Goal: Task Accomplishment & Management: Complete application form

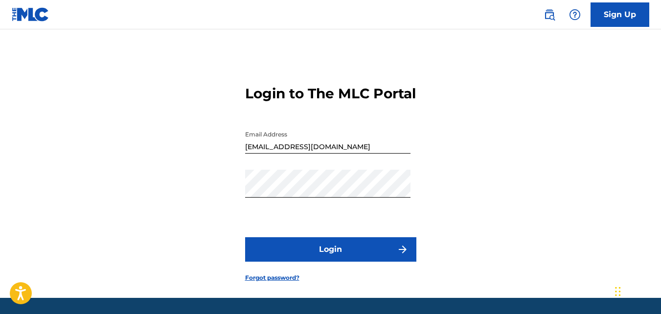
click at [367, 260] on button "Login" at bounding box center [330, 249] width 171 height 24
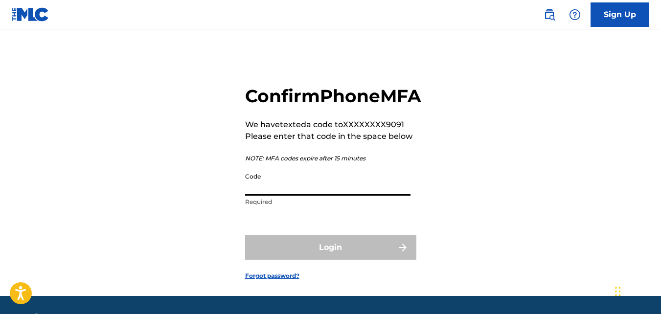
click at [248, 196] on input "Code" at bounding box center [327, 182] width 165 height 28
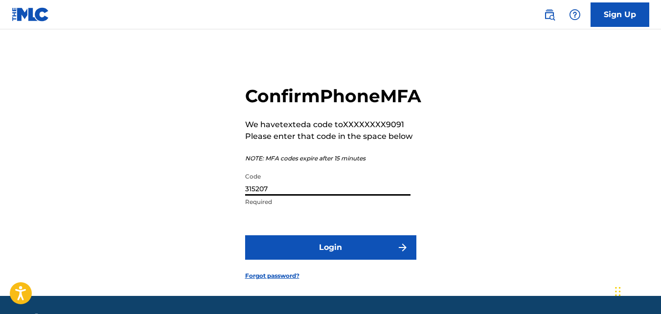
type input "315207"
click at [245, 235] on button "Login" at bounding box center [330, 247] width 171 height 24
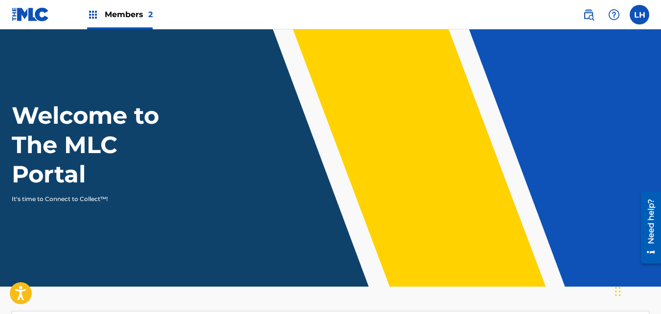
click at [118, 15] on span "Members 2" at bounding box center [129, 14] width 48 height 11
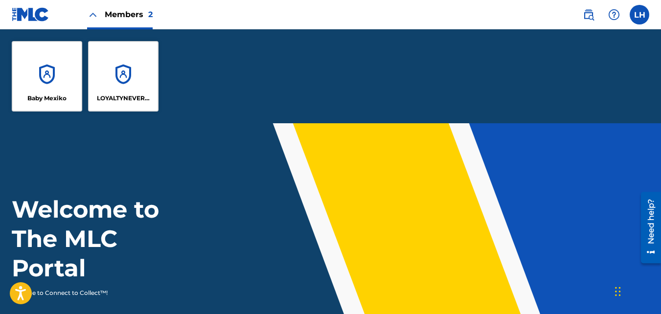
click at [30, 69] on div "Baby Mexiko" at bounding box center [47, 76] width 70 height 70
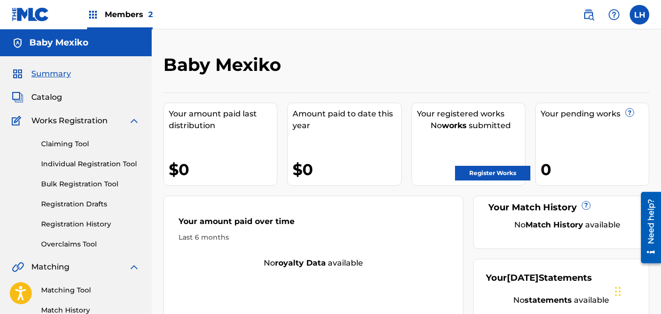
click at [30, 69] on link "Summary" at bounding box center [41, 74] width 59 height 12
click at [40, 95] on span "Catalog" at bounding box center [46, 97] width 31 height 12
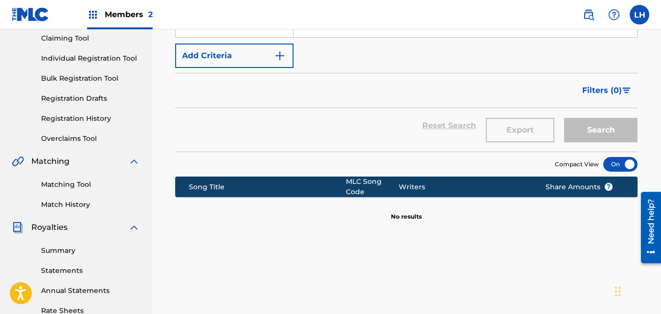
scroll to position [112, 0]
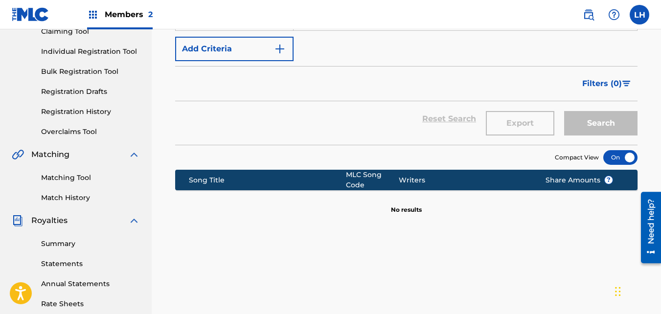
click at [70, 200] on link "Match History" at bounding box center [90, 198] width 99 height 10
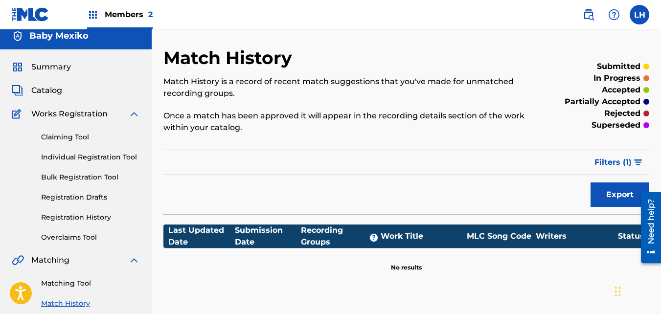
scroll to position [6, 0]
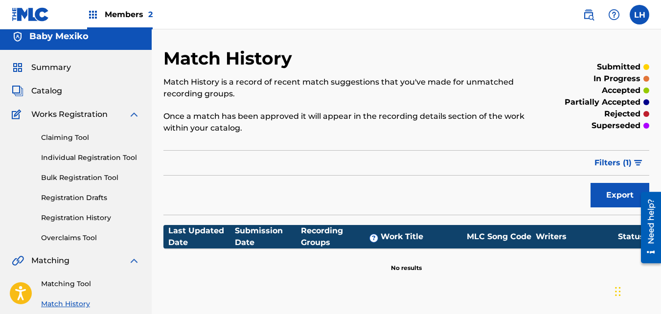
click at [89, 217] on link "Registration History" at bounding box center [90, 218] width 99 height 10
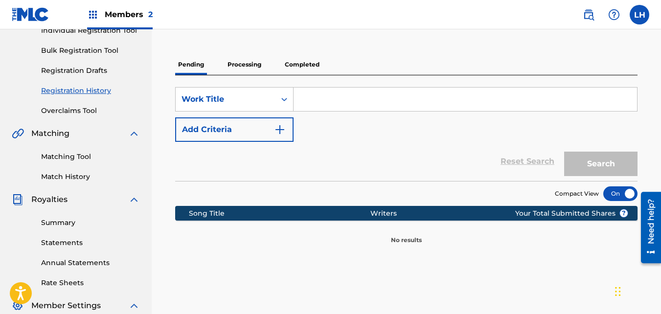
scroll to position [133, 0]
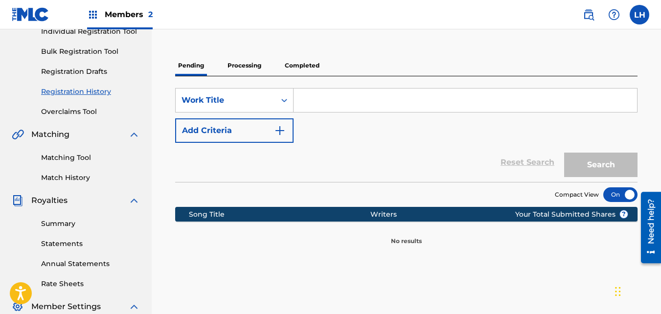
click at [304, 64] on p "Completed" at bounding box center [302, 65] width 41 height 21
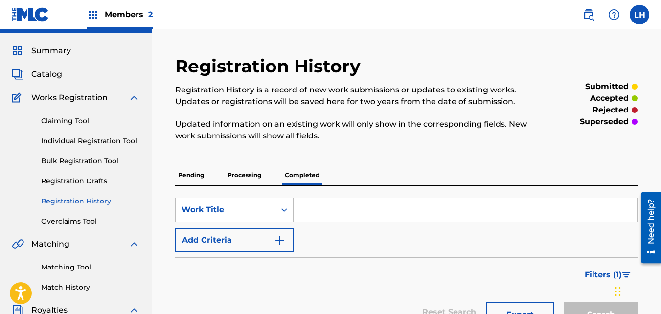
scroll to position [17, 0]
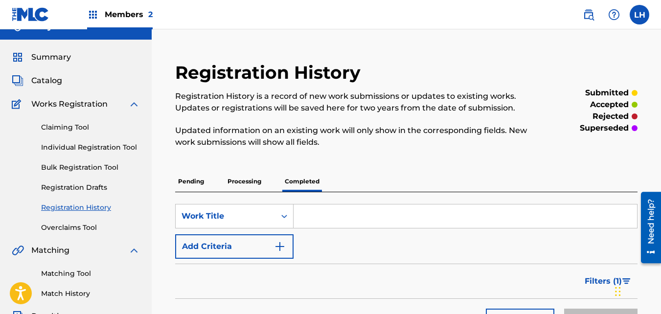
click at [252, 174] on p "Processing" at bounding box center [244, 181] width 40 height 21
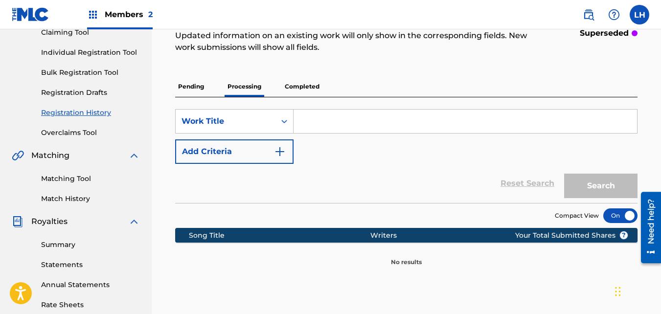
scroll to position [109, 0]
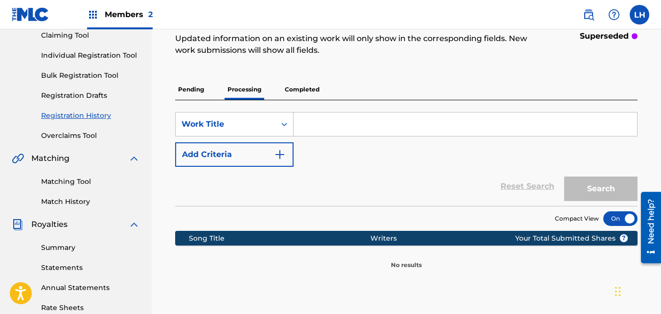
click at [197, 87] on p "Pending" at bounding box center [191, 89] width 32 height 21
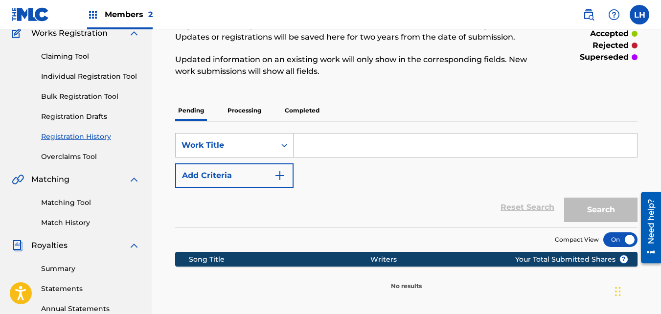
scroll to position [85, 0]
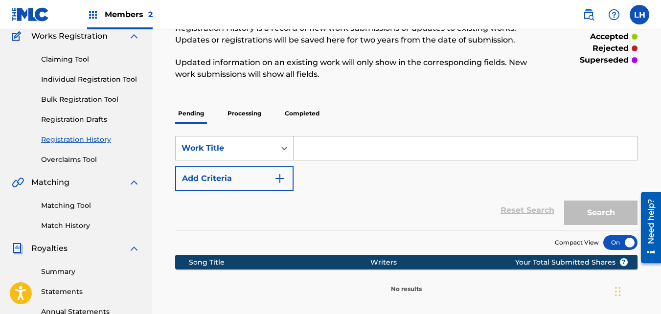
click at [305, 109] on p "Completed" at bounding box center [302, 113] width 41 height 21
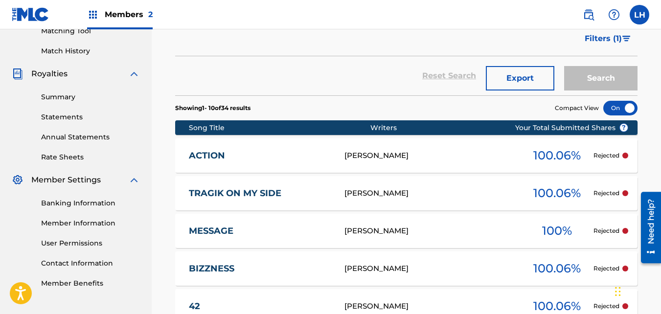
scroll to position [268, 0]
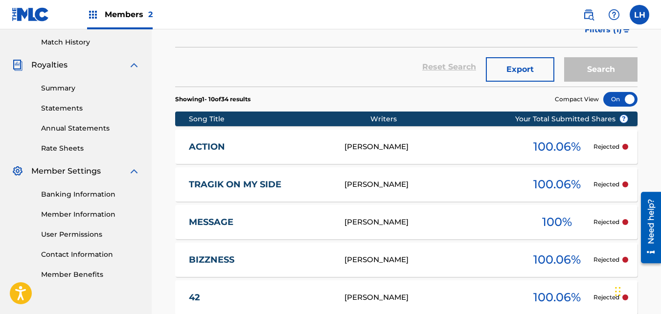
click at [372, 146] on div "[PERSON_NAME]" at bounding box center [432, 146] width 176 height 11
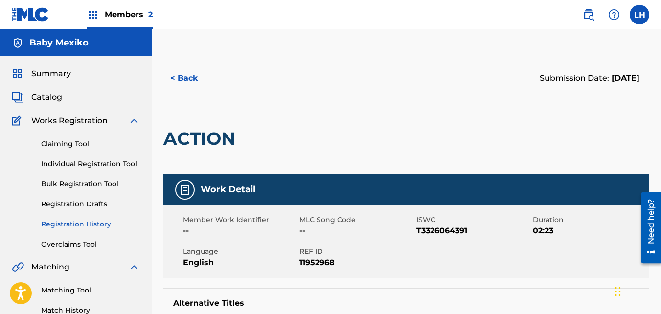
click at [587, 19] on img at bounding box center [588, 15] width 12 height 12
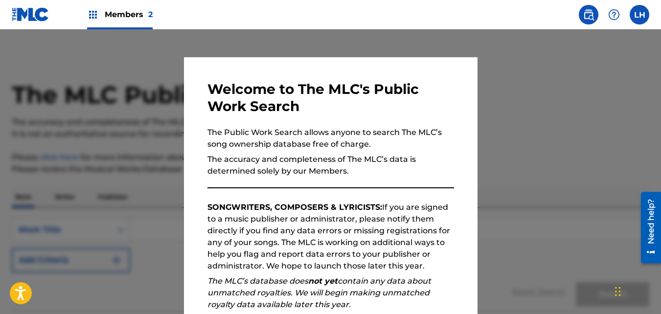
scroll to position [134, 0]
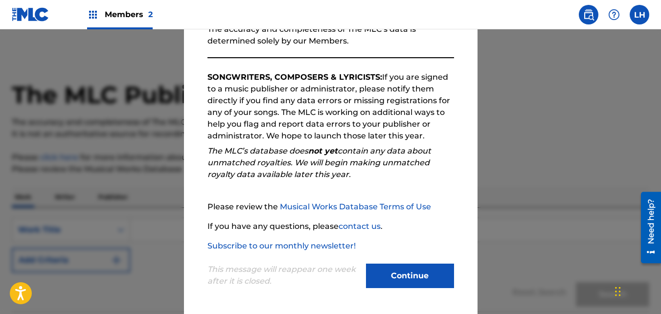
click at [398, 280] on button "Continue" at bounding box center [410, 276] width 88 height 24
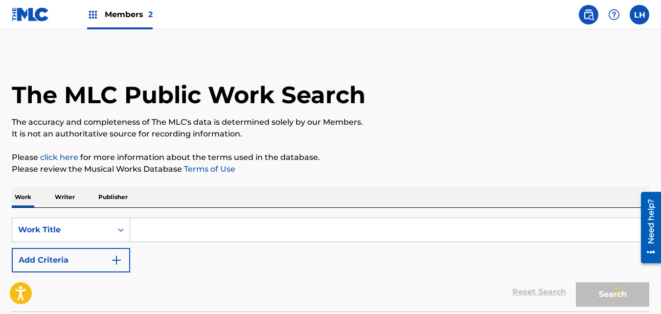
click at [117, 11] on span "Members 2" at bounding box center [129, 14] width 48 height 11
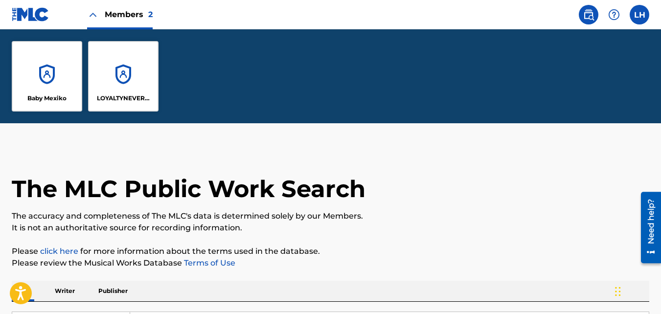
click at [67, 55] on div "Baby Mexiko" at bounding box center [47, 76] width 70 height 70
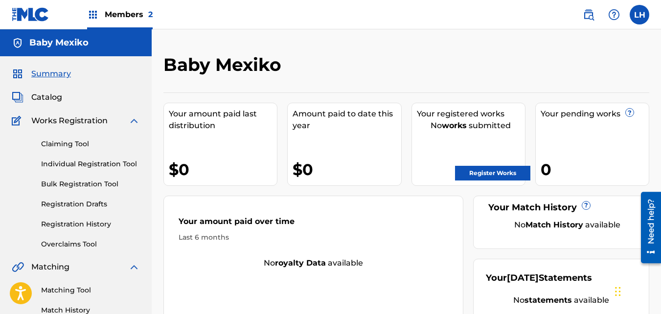
click at [116, 10] on span "Members 2" at bounding box center [129, 14] width 48 height 11
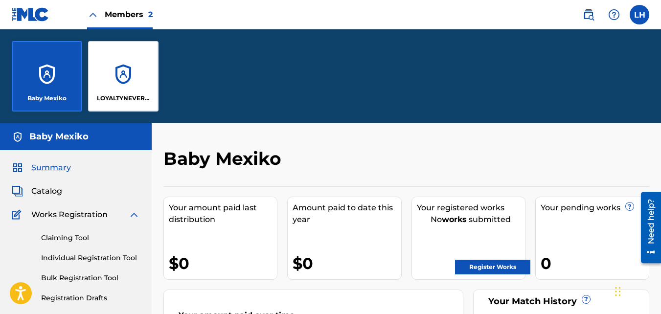
click at [60, 58] on div "Baby Mexiko" at bounding box center [47, 76] width 70 height 70
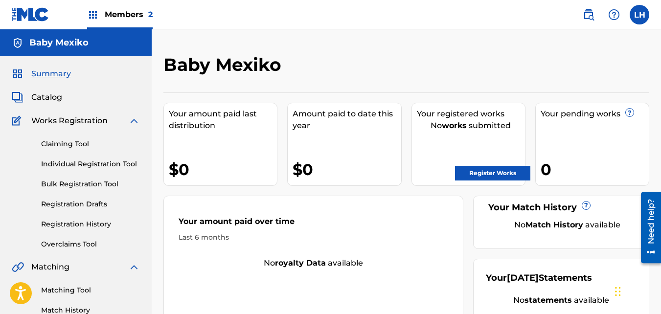
click at [59, 228] on link "Registration History" at bounding box center [90, 224] width 99 height 10
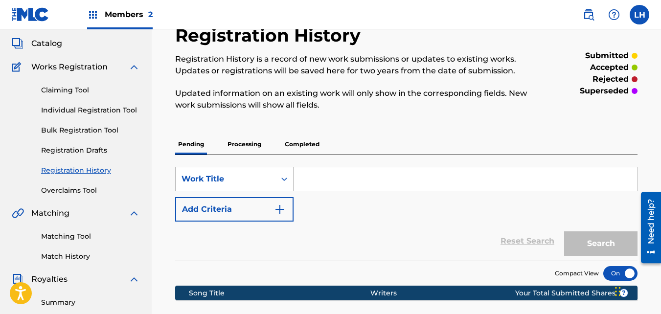
scroll to position [50, 0]
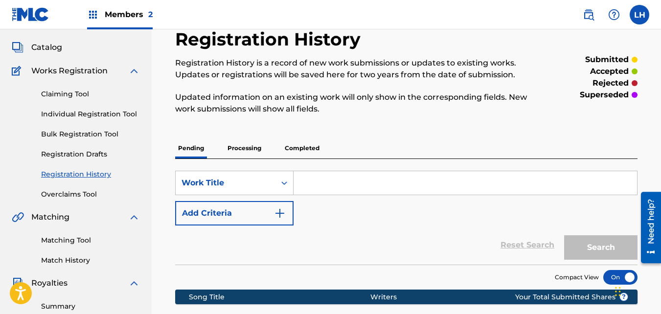
click at [242, 148] on p "Processing" at bounding box center [244, 148] width 40 height 21
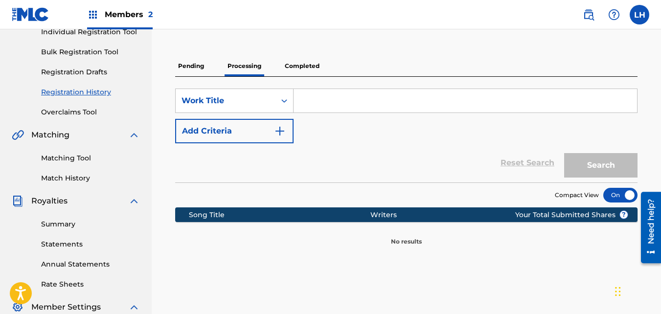
scroll to position [132, 0]
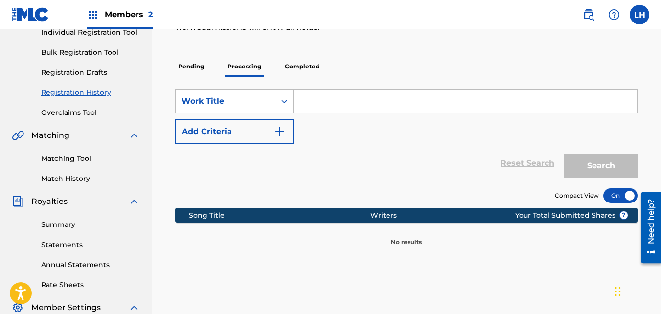
click at [296, 61] on p "Completed" at bounding box center [302, 66] width 41 height 21
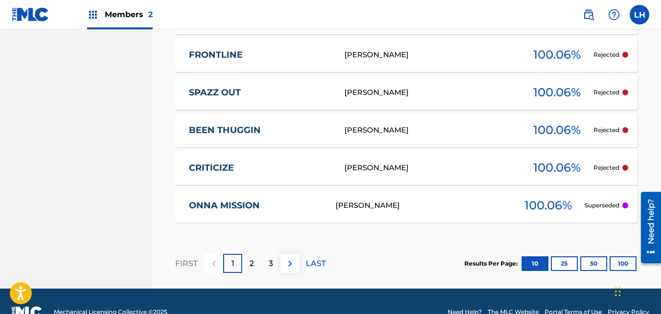
scroll to position [553, 0]
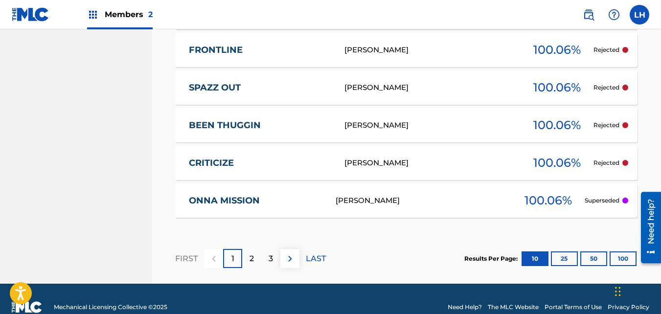
click at [626, 199] on div at bounding box center [625, 201] width 6 height 6
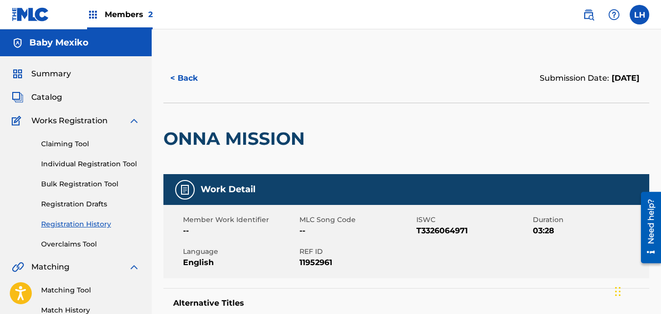
click at [186, 76] on button "< Back" at bounding box center [192, 78] width 59 height 24
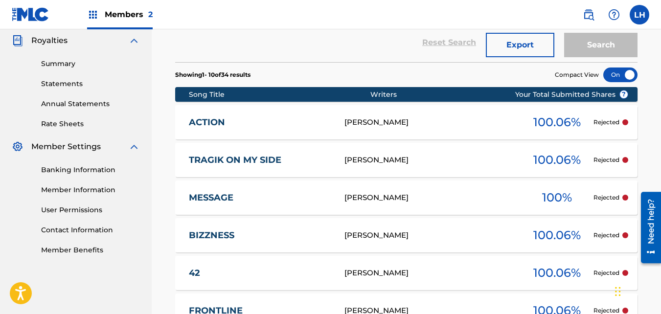
click at [186, 76] on p "Showing 1 - 10 of 34 results" at bounding box center [212, 74] width 75 height 9
click at [625, 121] on div at bounding box center [625, 122] width 6 height 6
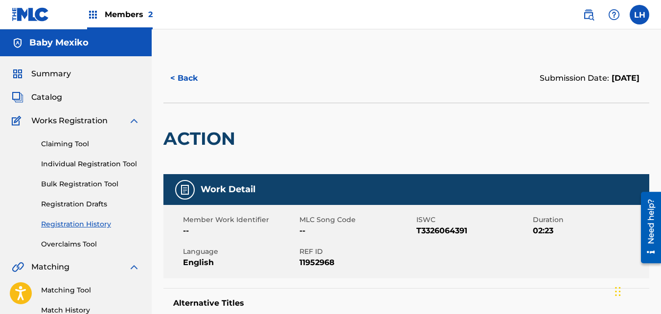
click at [633, 14] on label at bounding box center [639, 15] width 20 height 20
click at [639, 15] on input "LH Lexroy [PERSON_NAME] [EMAIL_ADDRESS][DOMAIN_NAME] Notification Preferences P…" at bounding box center [639, 15] width 0 height 0
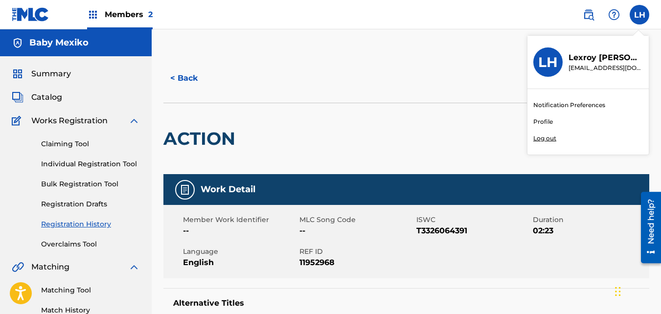
click at [202, 100] on div "< Back Submission Date: [DATE]" at bounding box center [406, 78] width 486 height 49
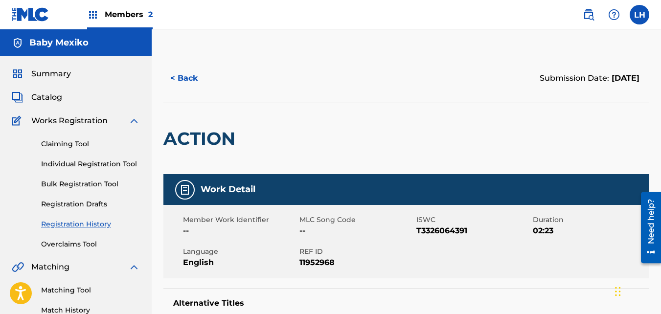
click at [45, 69] on span "Summary" at bounding box center [51, 74] width 40 height 12
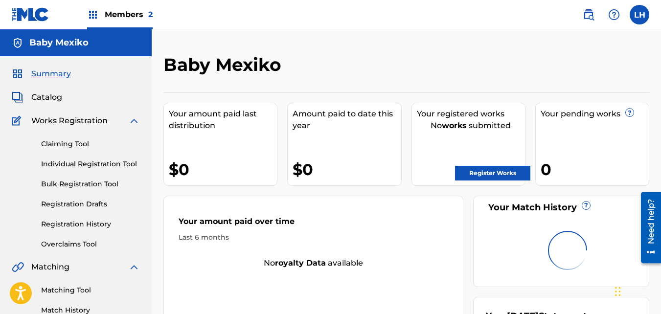
click at [45, 69] on span "Summary" at bounding box center [51, 74] width 40 height 12
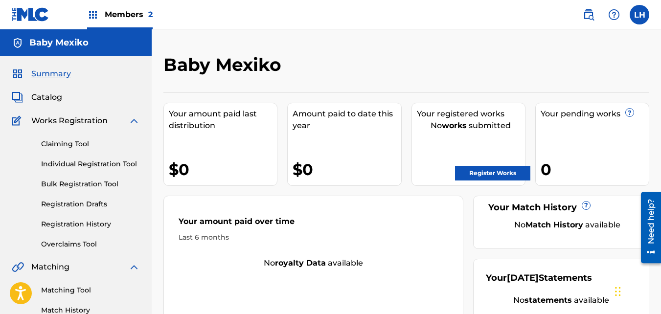
click at [54, 96] on span "Catalog" at bounding box center [46, 97] width 31 height 12
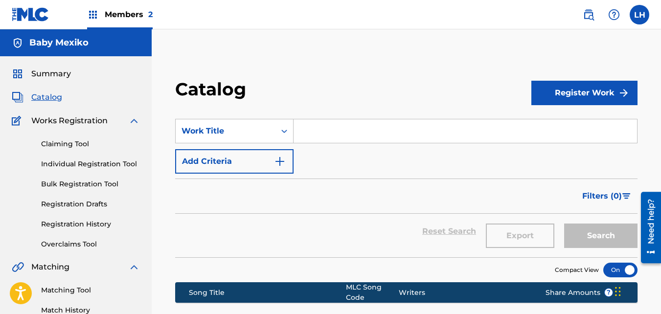
click at [645, 14] on label at bounding box center [639, 15] width 20 height 20
click at [639, 15] on input "LH Lexroy [PERSON_NAME] [EMAIL_ADDRESS][DOMAIN_NAME] Notification Preferences P…" at bounding box center [639, 15] width 0 height 0
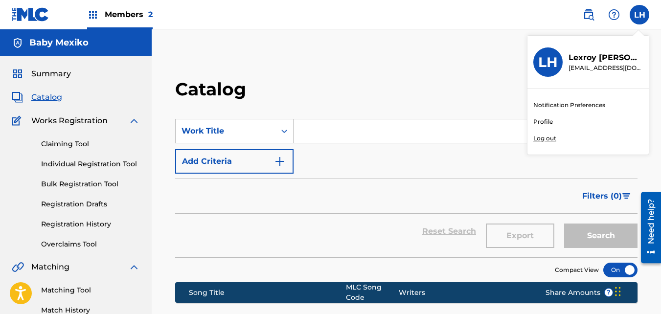
click at [496, 99] on div "Catalog" at bounding box center [353, 92] width 356 height 29
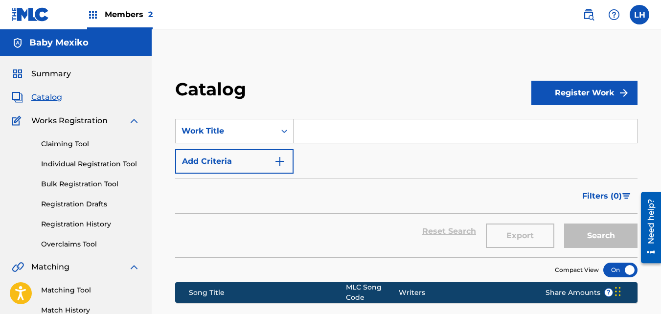
click at [121, 10] on span "Members 2" at bounding box center [129, 14] width 48 height 11
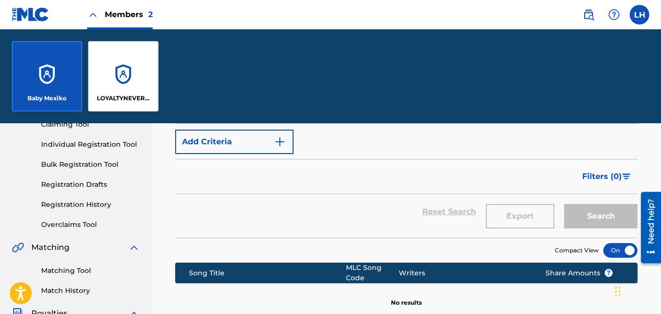
scroll to position [116, 0]
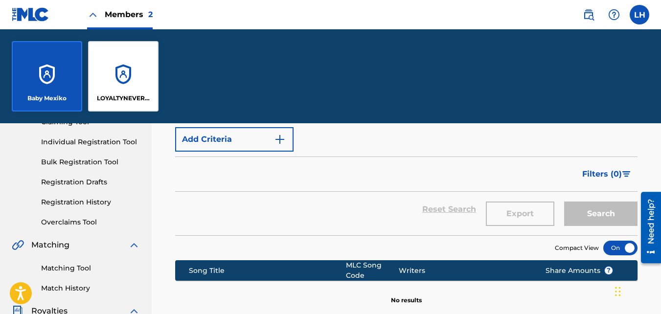
drag, startPoint x: 423, startPoint y: 171, endPoint x: 330, endPoint y: 197, distance: 96.0
click at [330, 197] on div "Reset Search Export Search" at bounding box center [406, 209] width 462 height 35
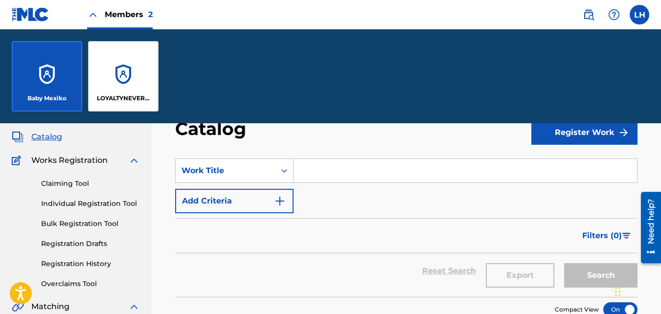
scroll to position [47, 0]
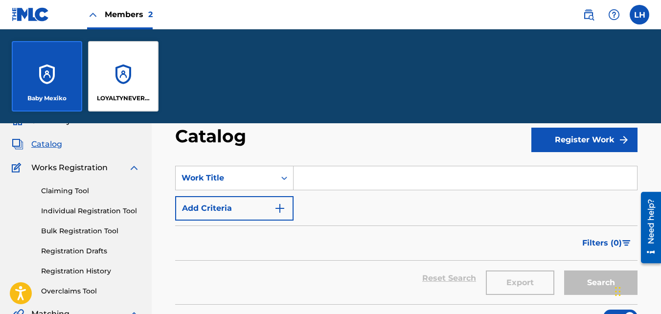
click at [42, 146] on span "Catalog" at bounding box center [46, 144] width 31 height 12
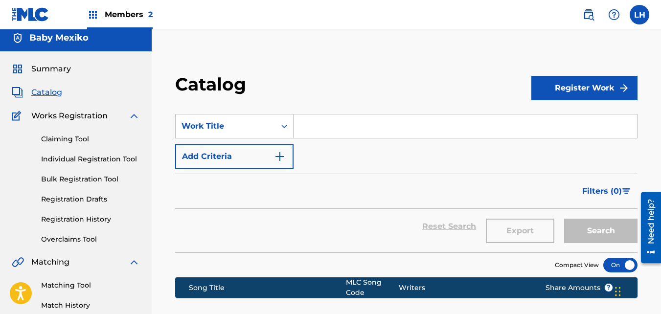
scroll to position [0, 0]
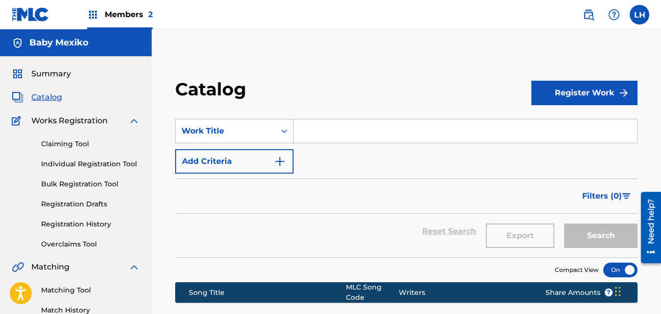
click at [94, 19] on img at bounding box center [93, 15] width 12 height 12
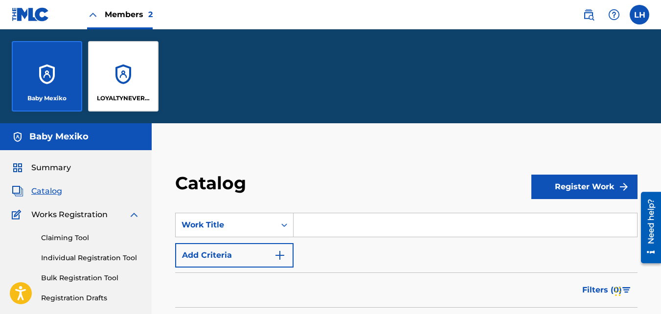
click at [110, 72] on div "LOYALTYNEVERDIES" at bounding box center [123, 76] width 70 height 70
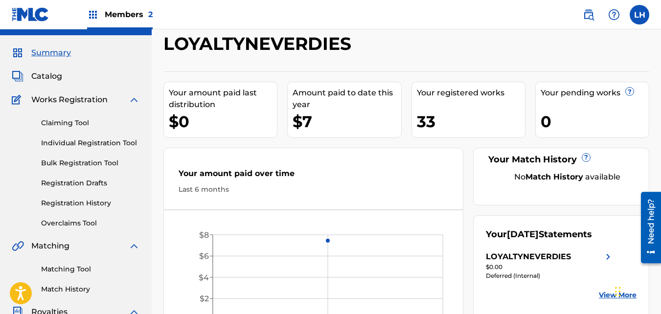
scroll to position [22, 0]
click at [43, 73] on span "Catalog" at bounding box center [46, 76] width 31 height 12
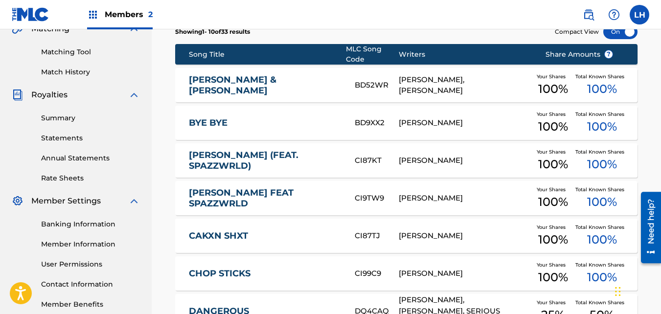
scroll to position [241, 0]
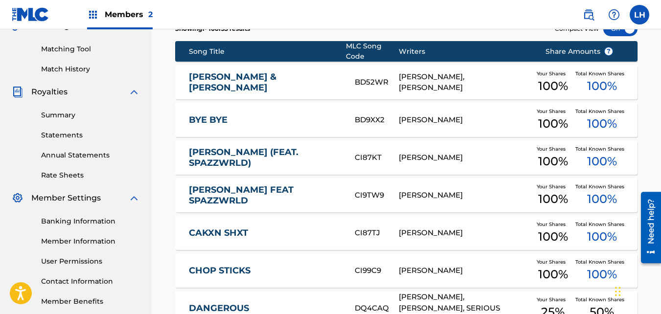
click at [415, 80] on div "[PERSON_NAME], [PERSON_NAME]" at bounding box center [465, 82] width 132 height 22
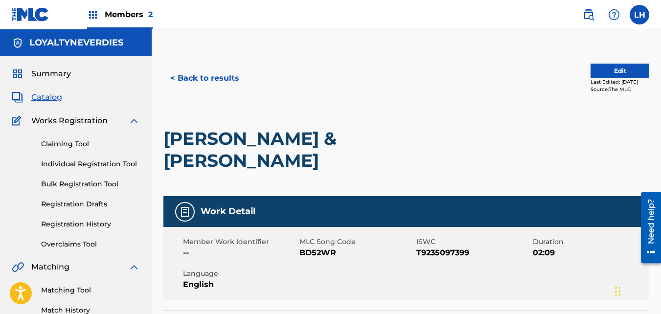
click at [93, 15] on img at bounding box center [93, 15] width 12 height 12
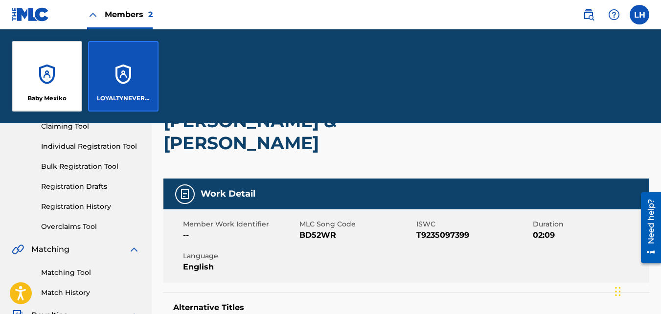
scroll to position [103, 0]
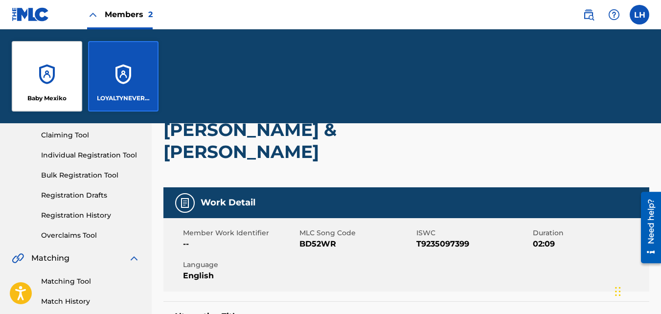
click at [43, 95] on p "Baby Mexiko" at bounding box center [46, 98] width 39 height 9
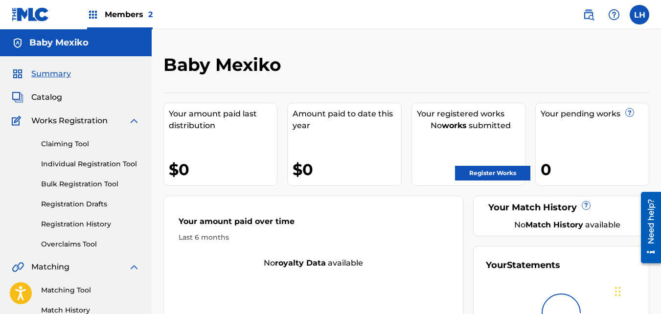
click at [83, 227] on link "Registration History" at bounding box center [90, 224] width 99 height 10
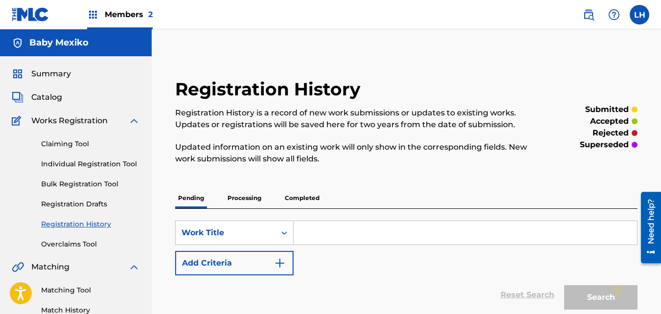
click at [83, 227] on link "Registration History" at bounding box center [90, 224] width 99 height 10
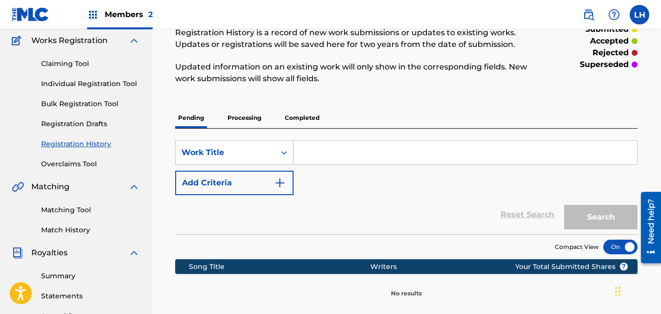
scroll to position [75, 0]
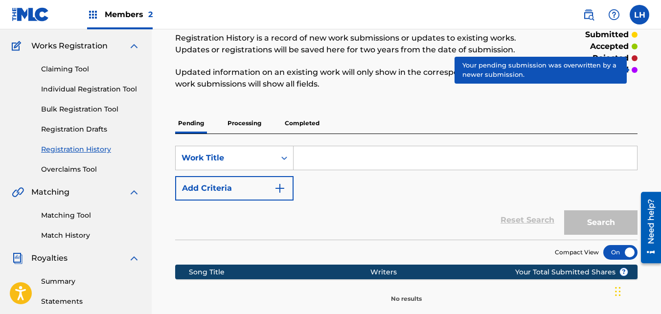
click at [628, 71] on div "superseded" at bounding box center [608, 70] width 58 height 12
click at [238, 119] on p "Processing" at bounding box center [244, 123] width 40 height 21
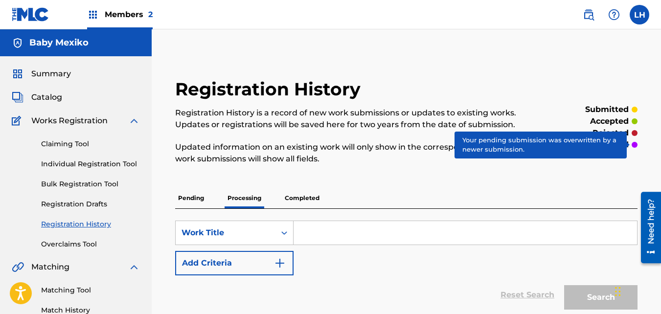
click at [313, 197] on p "Completed" at bounding box center [302, 198] width 41 height 21
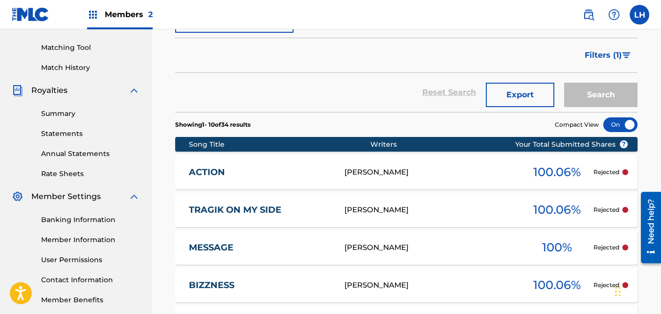
scroll to position [246, 0]
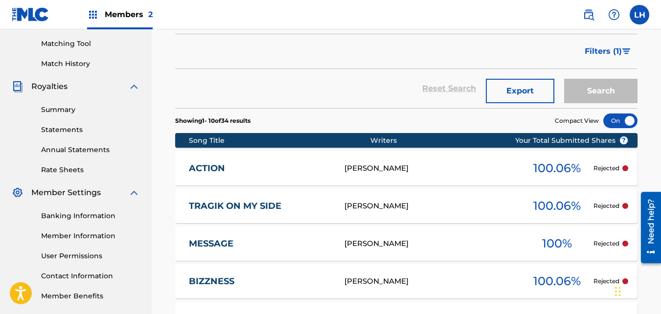
click at [398, 163] on div "[PERSON_NAME]" at bounding box center [432, 168] width 176 height 11
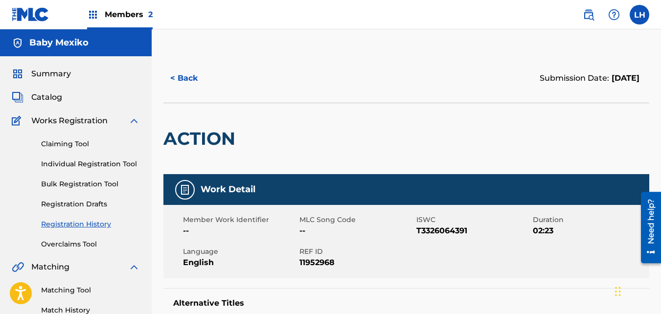
click at [98, 13] on img at bounding box center [93, 15] width 12 height 12
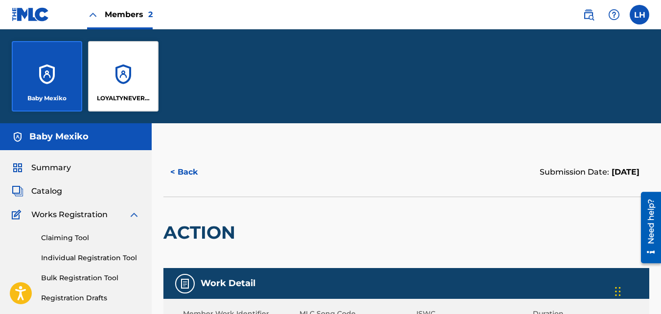
click at [130, 87] on div "LOYALTYNEVERDIES" at bounding box center [123, 76] width 70 height 70
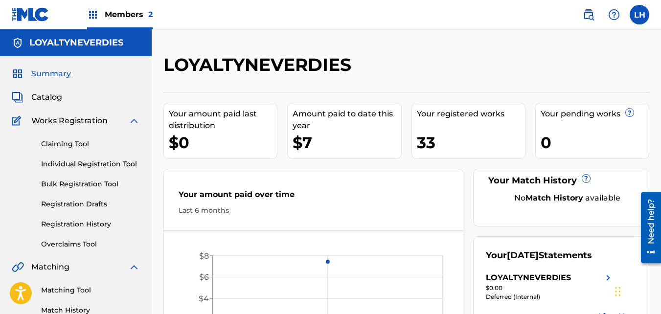
click at [44, 91] on div "Summary Catalog Works Registration Claiming Tool Individual Registration Tool B…" at bounding box center [76, 307] width 152 height 503
click at [42, 98] on span "Catalog" at bounding box center [46, 97] width 31 height 12
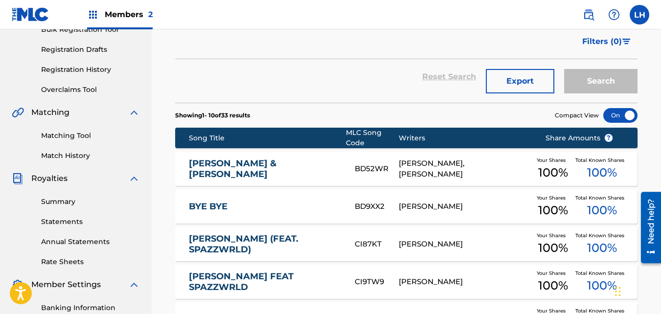
scroll to position [156, 0]
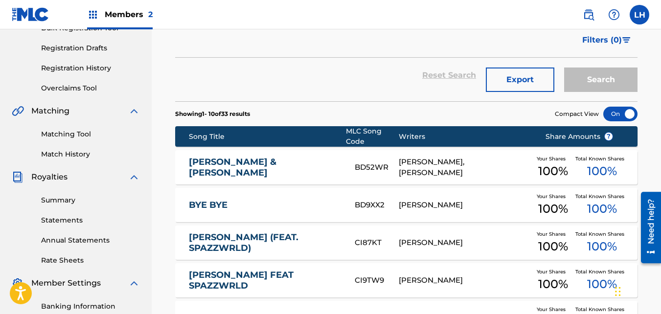
click at [265, 167] on link "[PERSON_NAME] & [PERSON_NAME]" at bounding box center [265, 167] width 153 height 22
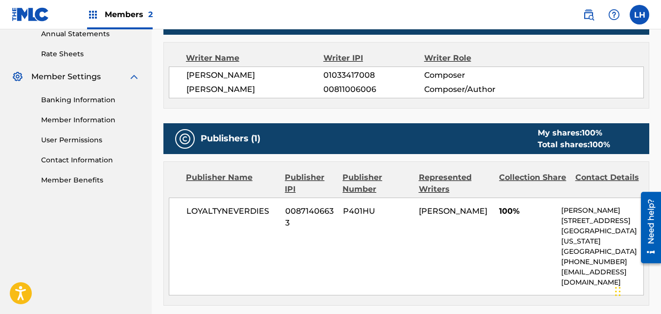
scroll to position [363, 0]
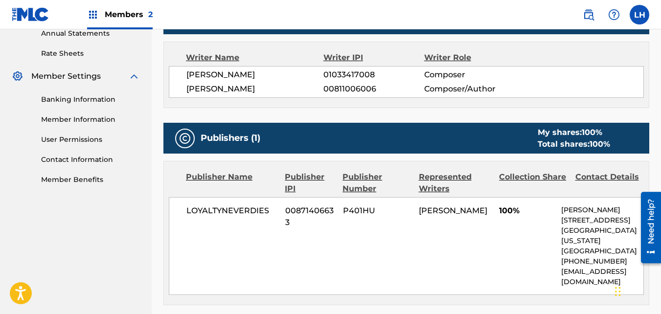
click at [338, 286] on div "Work Detail Member Work Identifier -- MLC Song Code BD52WR ISWC T9235097399 Dur…" at bounding box center [406, 107] width 486 height 549
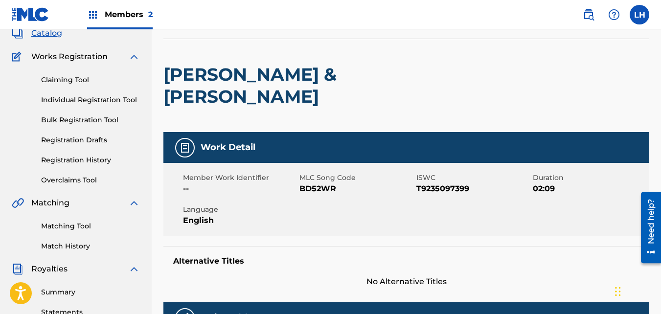
scroll to position [0, 0]
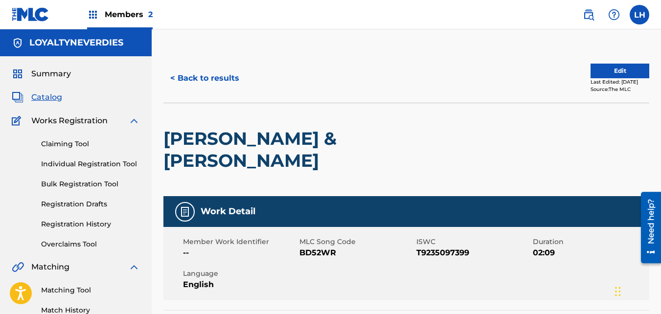
click at [93, 10] on img at bounding box center [93, 15] width 12 height 12
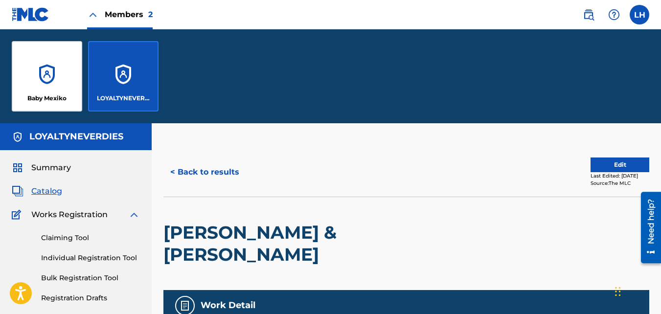
click at [43, 59] on div "Baby Mexiko" at bounding box center [47, 76] width 70 height 70
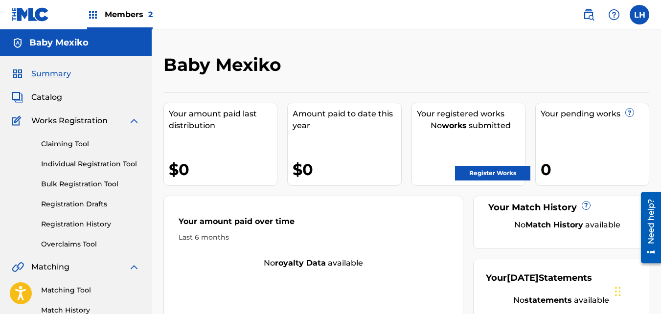
click at [463, 171] on link "Register Works" at bounding box center [492, 173] width 75 height 15
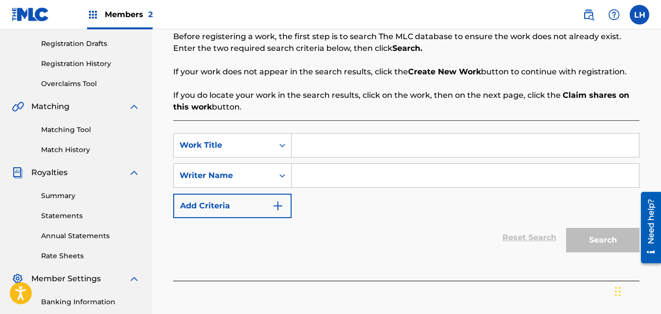
scroll to position [161, 0]
click at [418, 151] on input "Search Form" at bounding box center [464, 144] width 347 height 23
click at [418, 148] on input "Messagee" at bounding box center [464, 144] width 347 height 23
type input "Message"
click at [393, 171] on input "Search Form" at bounding box center [464, 174] width 347 height 23
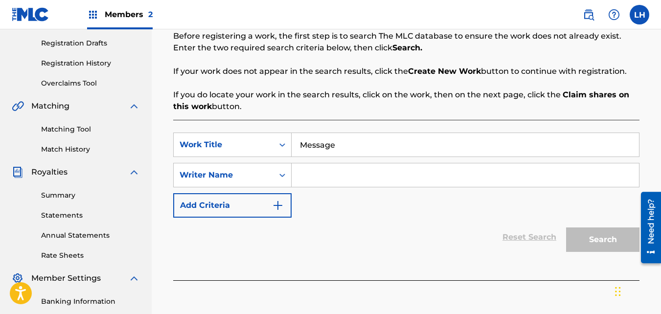
type input "Baby Mexiko"
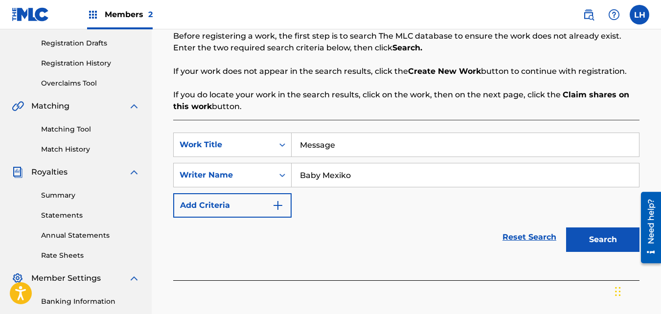
click at [590, 235] on button "Search" at bounding box center [602, 239] width 73 height 24
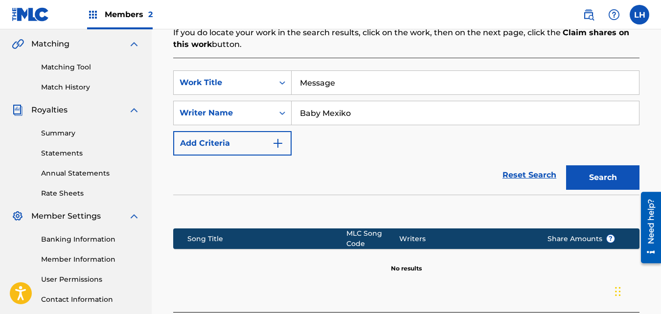
scroll to position [312, 0]
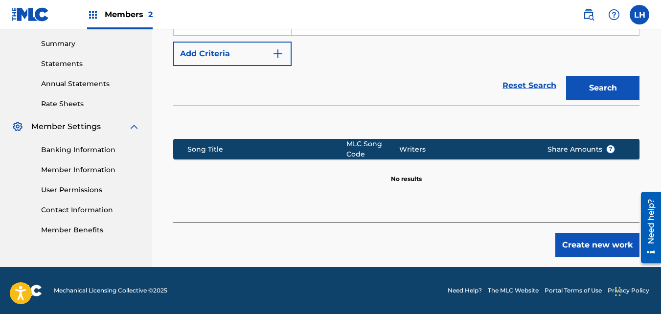
click at [587, 242] on button "Create new work" at bounding box center [597, 245] width 84 height 24
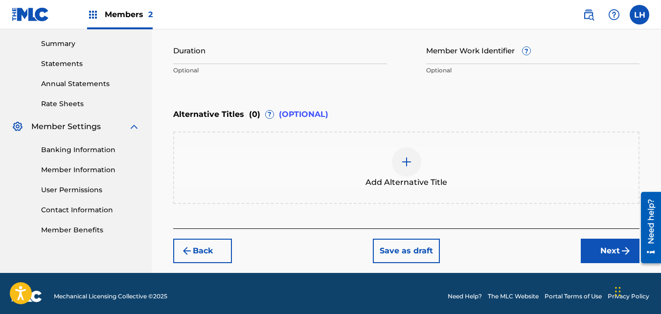
click at [587, 242] on button "Next" at bounding box center [609, 251] width 59 height 24
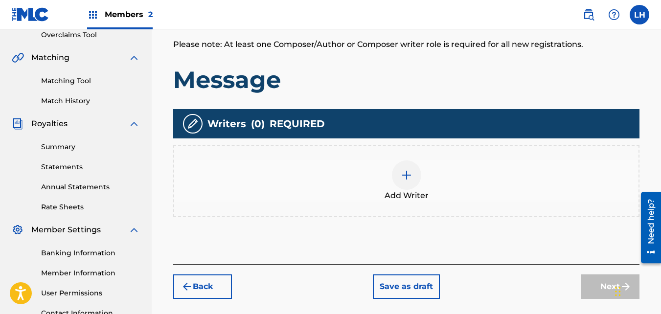
scroll to position [210, 0]
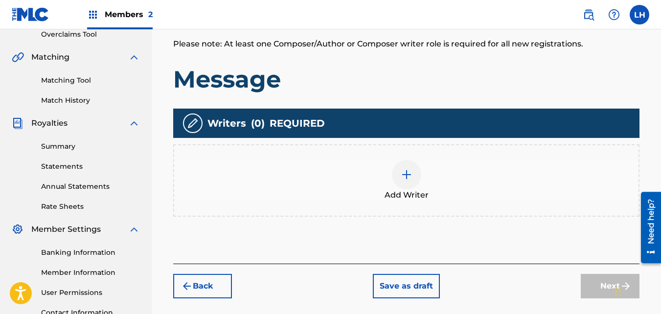
click at [414, 170] on div at bounding box center [406, 174] width 29 height 29
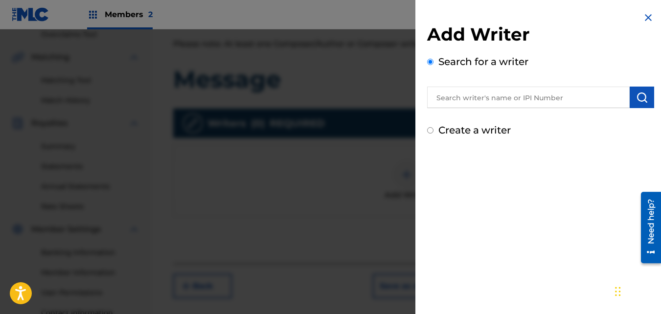
click at [481, 100] on input "text" at bounding box center [528, 98] width 202 height 22
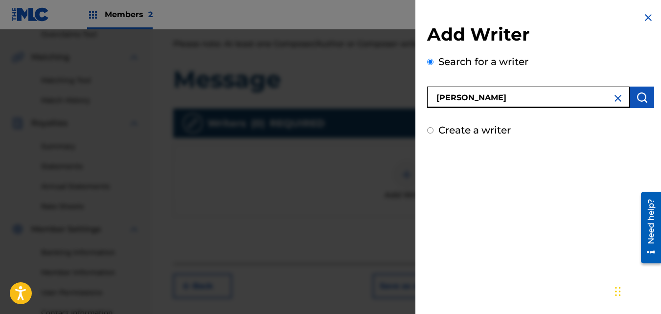
type input "[PERSON_NAME]"
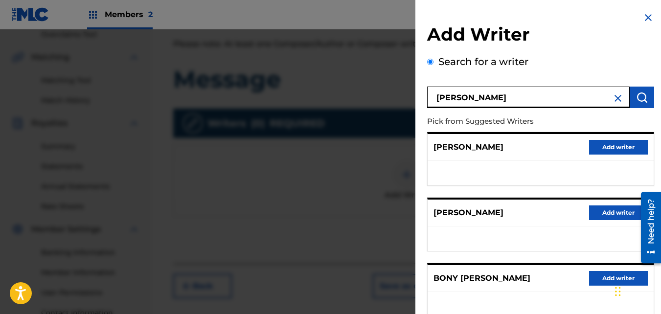
scroll to position [196, 0]
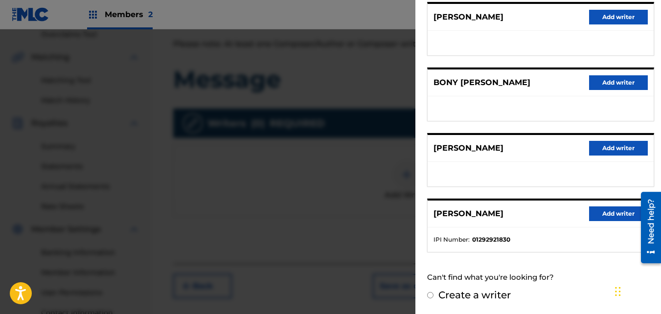
click at [602, 211] on button "Add writer" at bounding box center [618, 213] width 59 height 15
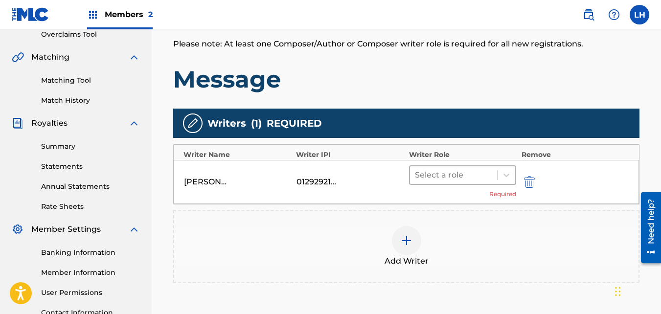
click at [463, 173] on div at bounding box center [454, 175] width 78 height 14
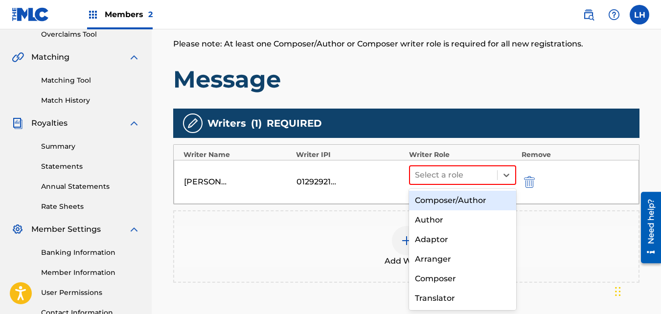
click at [428, 198] on div "Composer/Author" at bounding box center [463, 201] width 108 height 20
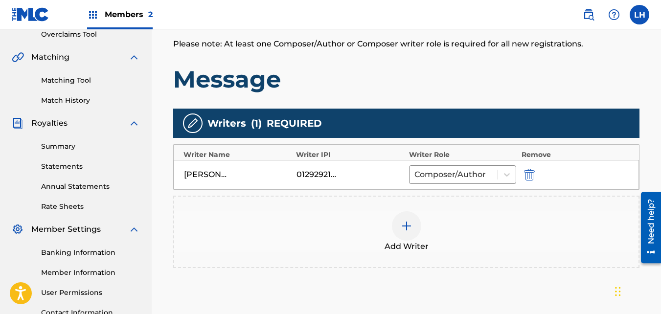
scroll to position [302, 0]
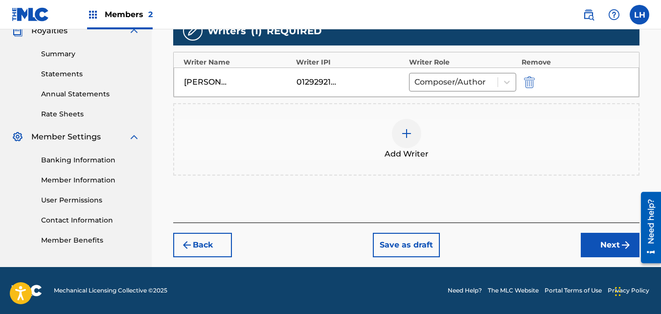
click at [588, 238] on button "Next" at bounding box center [609, 245] width 59 height 24
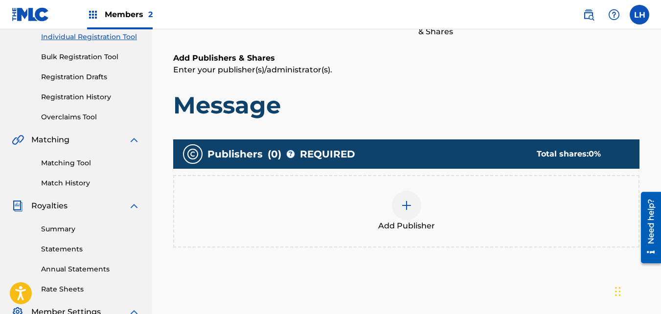
scroll to position [128, 0]
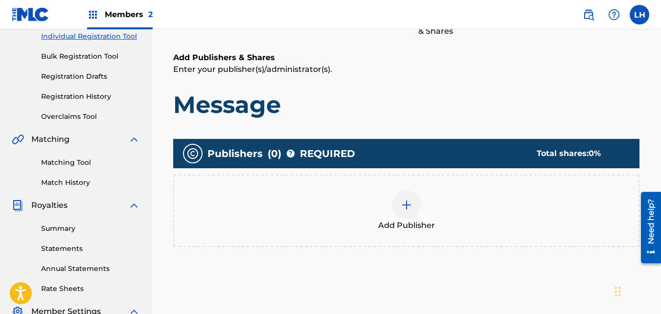
click at [502, 222] on div "Add Publisher" at bounding box center [406, 210] width 464 height 41
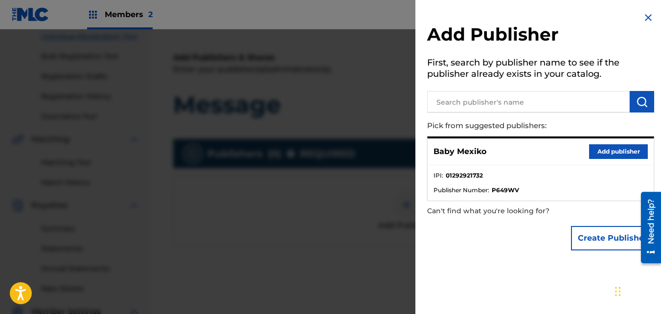
click at [509, 112] on div "Add Publisher First, search by publisher name to see if the publisher already e…" at bounding box center [540, 133] width 250 height 267
click at [589, 152] on button "Add publisher" at bounding box center [618, 151] width 59 height 15
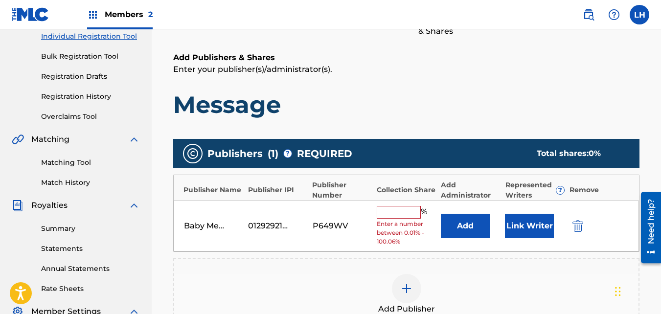
click at [400, 216] on input "text" at bounding box center [399, 212] width 44 height 13
type input "100"
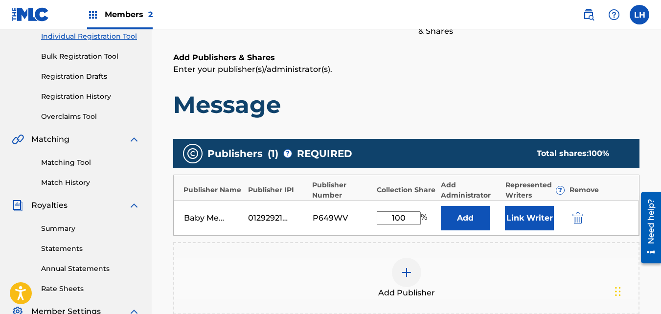
click at [541, 224] on button "Link Writer" at bounding box center [529, 218] width 49 height 24
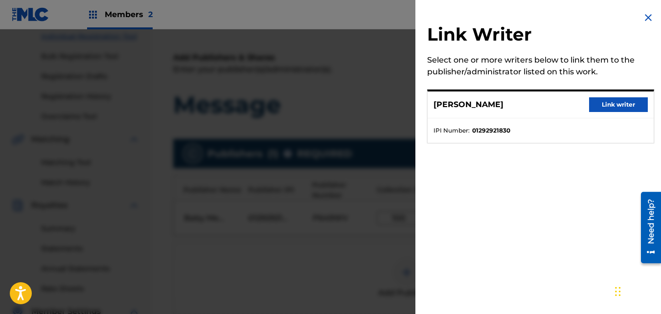
click at [603, 101] on button "Link writer" at bounding box center [618, 104] width 59 height 15
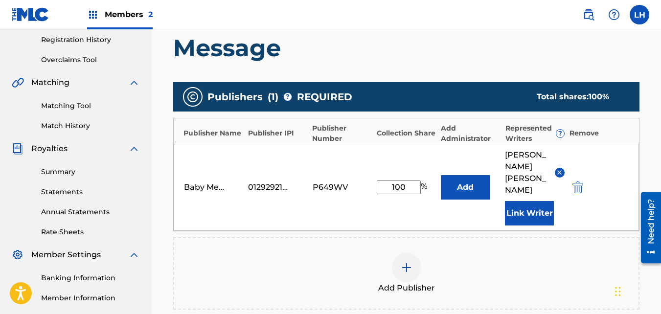
scroll to position [185, 0]
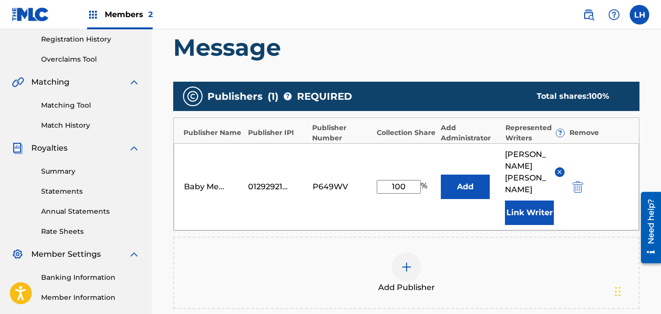
click at [467, 177] on button "Add" at bounding box center [465, 187] width 49 height 24
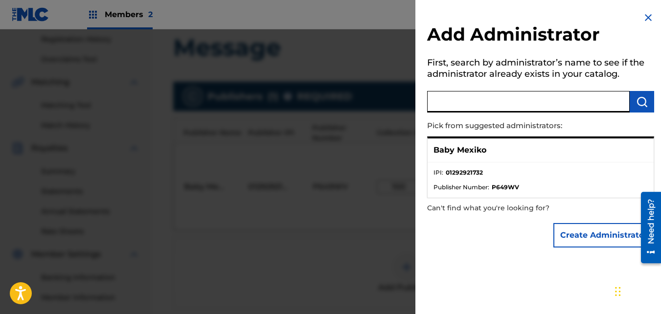
click at [471, 102] on input "text" at bounding box center [528, 102] width 202 height 22
click at [566, 236] on button "Create Administrator" at bounding box center [603, 235] width 101 height 24
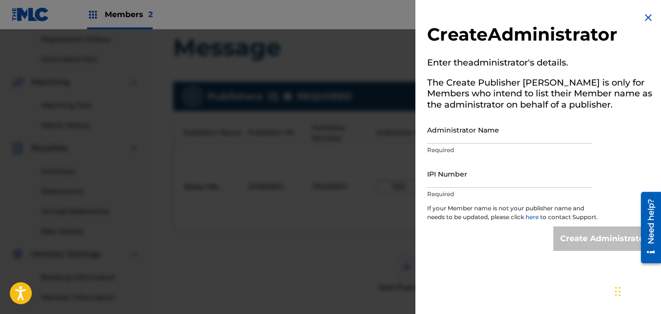
click at [475, 128] on input "Administrator Name" at bounding box center [509, 130] width 165 height 28
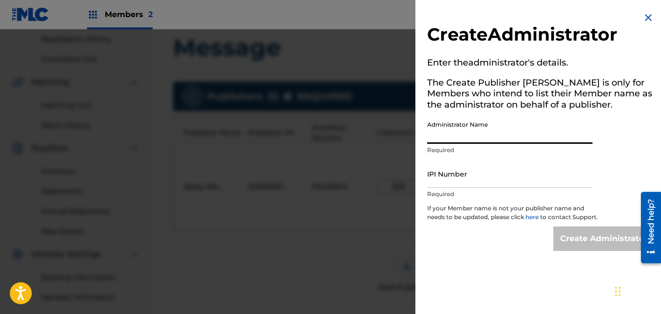
click at [475, 128] on input "Administrator Name" at bounding box center [509, 130] width 165 height 28
click at [454, 134] on input "Administrator Name" at bounding box center [509, 130] width 165 height 28
click at [425, 106] on div "Create Administrator Enter the administrator 's details. The Create Publisher b…" at bounding box center [540, 131] width 250 height 263
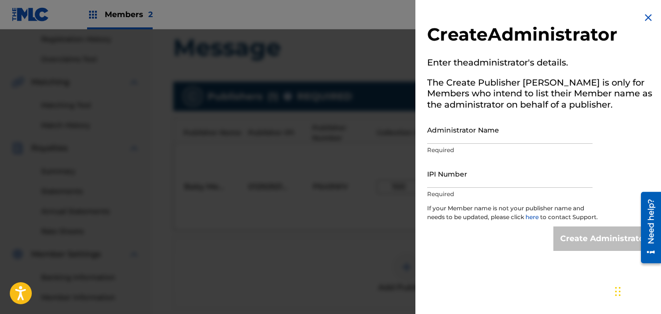
click at [645, 20] on img at bounding box center [648, 18] width 12 height 12
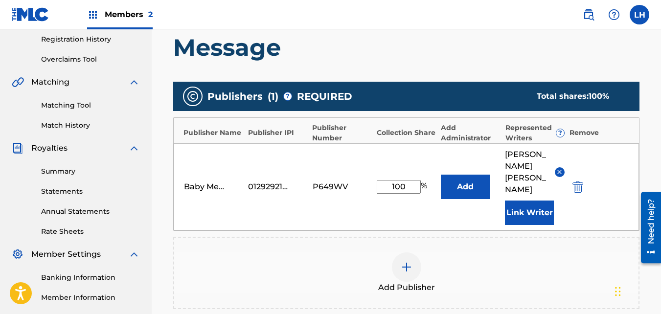
click at [459, 181] on button "Add" at bounding box center [465, 187] width 49 height 24
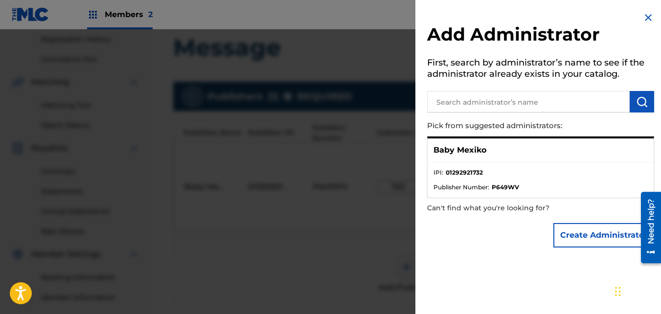
click at [573, 238] on button "Create Administrator" at bounding box center [603, 235] width 101 height 24
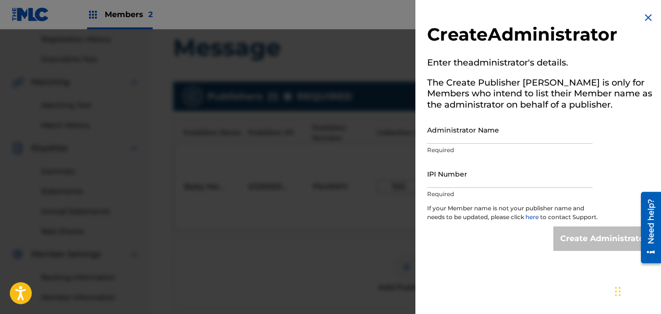
click at [485, 129] on input "Administrator Name" at bounding box center [509, 130] width 165 height 28
type input "LOYALTYNEVERDIES"
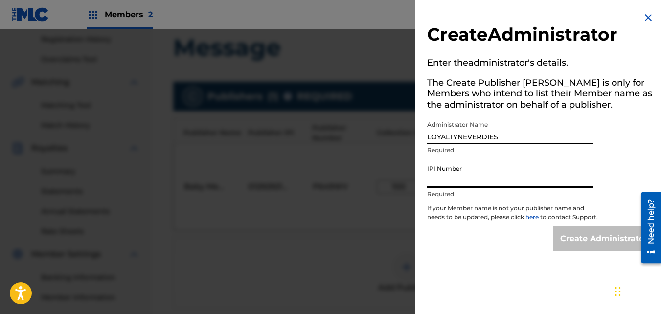
click at [457, 173] on input "IPI Number" at bounding box center [509, 174] width 165 height 28
paste input "871406633"
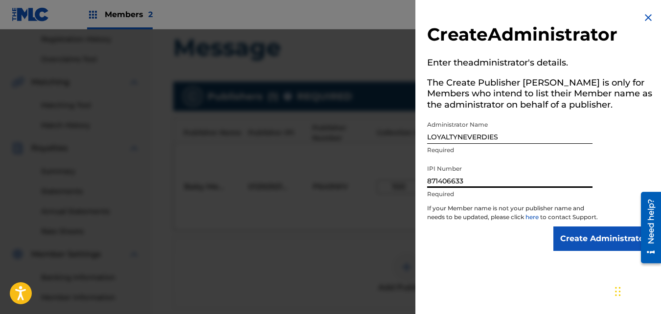
type input "871406633"
click at [573, 245] on input "Create Administrator" at bounding box center [603, 238] width 101 height 24
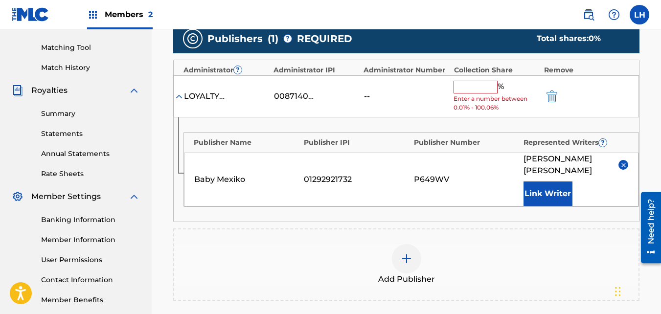
scroll to position [241, 0]
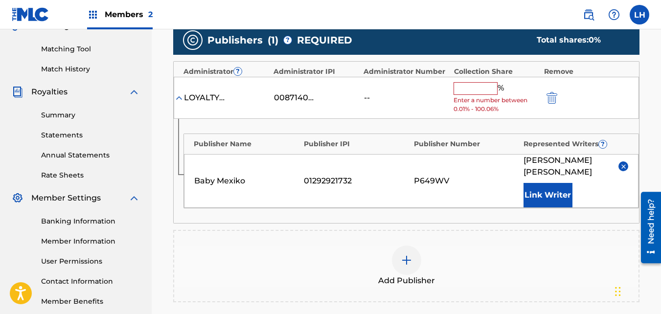
click at [468, 89] on input "text" at bounding box center [475, 88] width 44 height 13
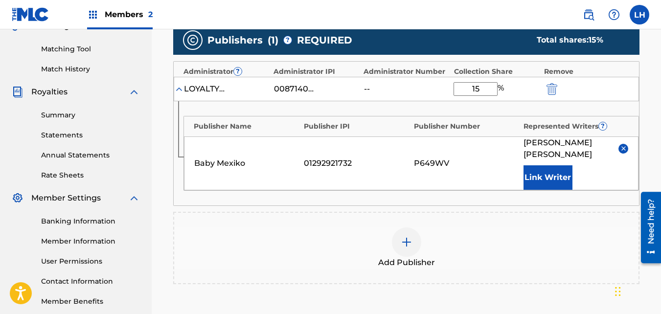
type input "15"
click at [474, 211] on div "Publishers ( 1 ) ? REQUIRED Total shares: 15 % Administrator ? Administrator IP…" at bounding box center [406, 154] width 466 height 259
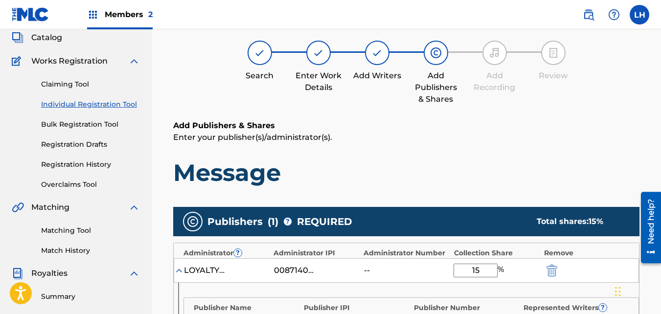
scroll to position [0, 0]
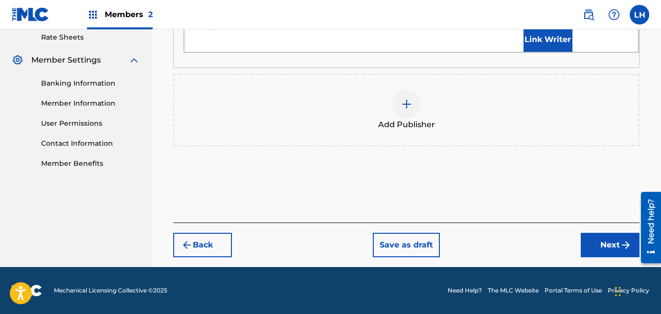
click at [598, 244] on button "Next" at bounding box center [609, 245] width 59 height 24
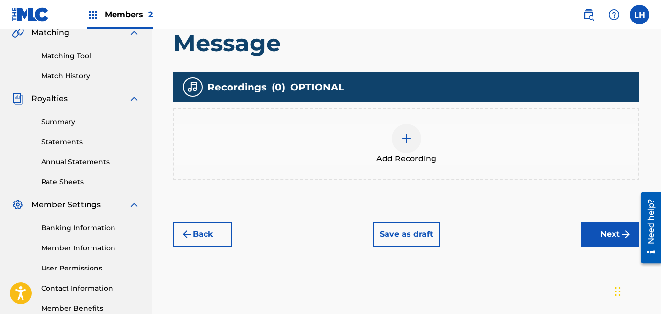
scroll to position [235, 0]
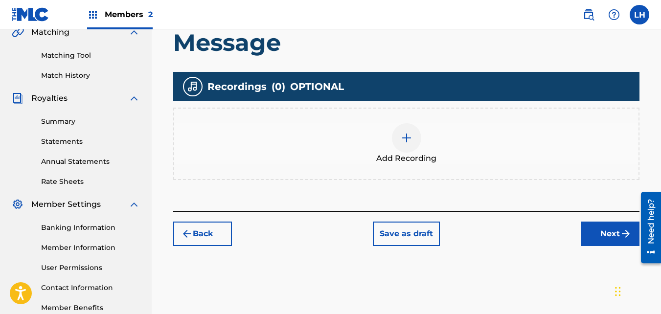
click at [207, 250] on div "Register Work Search Enter Work Details Add Writers Add Publishers & Shares Add…" at bounding box center [406, 37] width 486 height 437
click at [207, 230] on button "Back" at bounding box center [202, 234] width 59 height 24
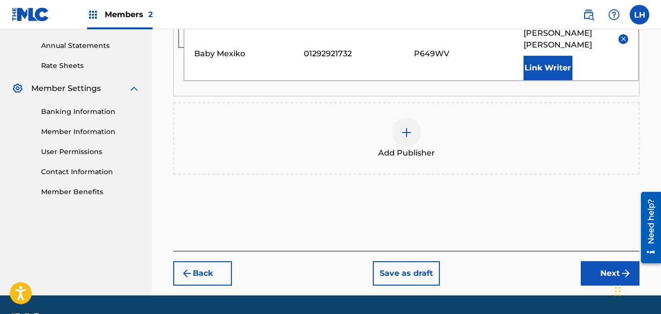
click at [200, 269] on button "Back" at bounding box center [202, 273] width 59 height 24
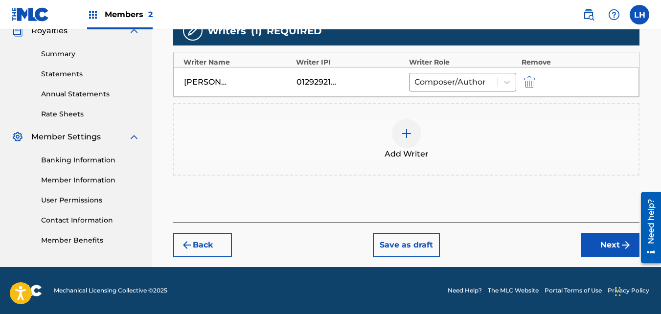
click at [200, 269] on footer "Mechanical Licensing Collective © 2025 Need Help? The MLC Website Portal Terms …" at bounding box center [330, 290] width 661 height 47
click at [604, 245] on button "Next" at bounding box center [609, 245] width 59 height 24
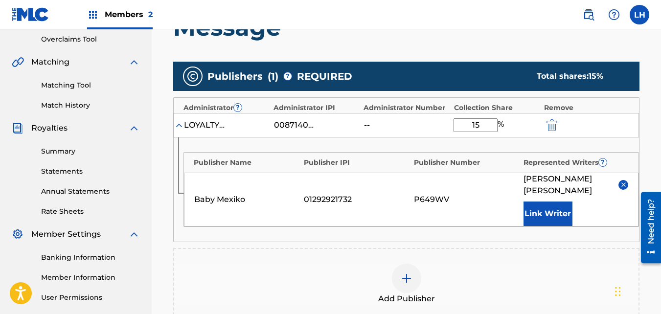
scroll to position [205, 0]
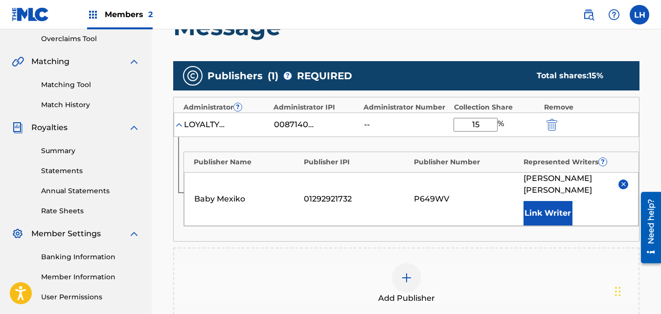
click at [552, 124] on img "submit" at bounding box center [551, 125] width 11 height 12
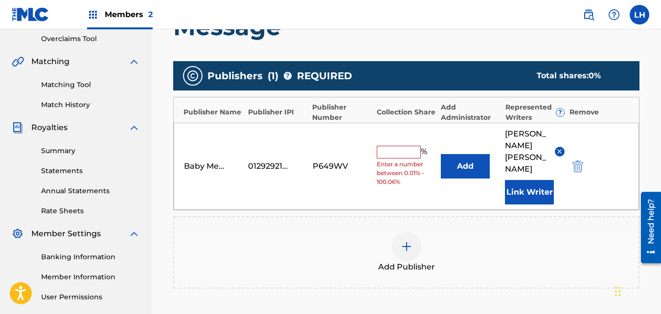
click at [404, 146] on input "text" at bounding box center [399, 152] width 44 height 13
type input "100"
click at [432, 180] on div "Baby Mexiko 01292921732 P649WV 100 % Add [PERSON_NAME] Link Writer" at bounding box center [406, 166] width 465 height 87
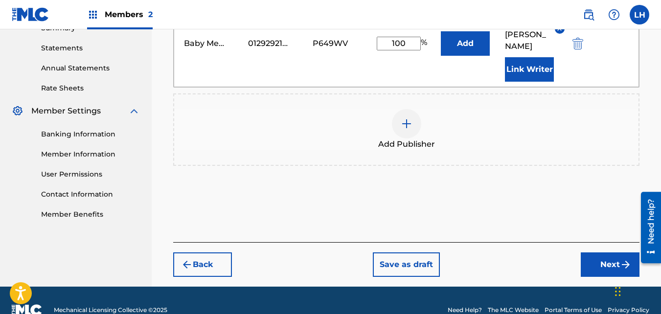
scroll to position [336, 0]
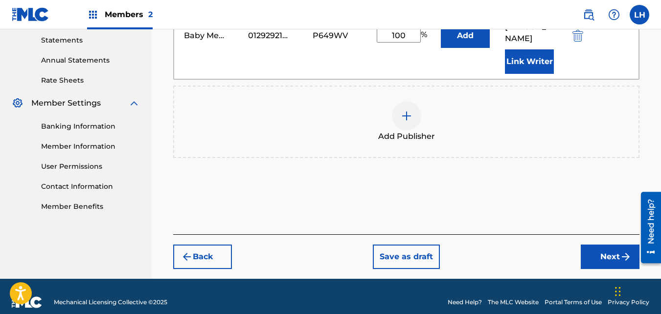
click at [608, 245] on button "Next" at bounding box center [609, 257] width 59 height 24
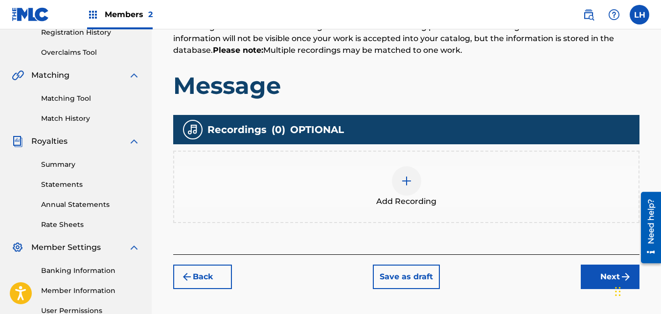
scroll to position [196, 0]
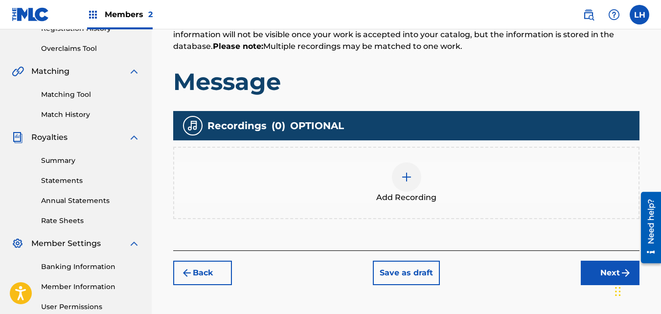
click at [597, 264] on button "Next" at bounding box center [609, 273] width 59 height 24
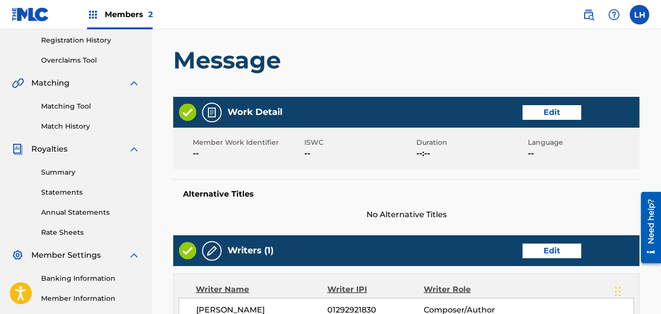
scroll to position [183, 0]
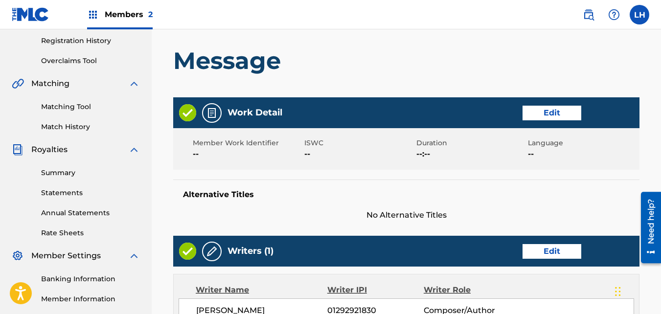
click at [546, 118] on button "Edit" at bounding box center [551, 113] width 59 height 15
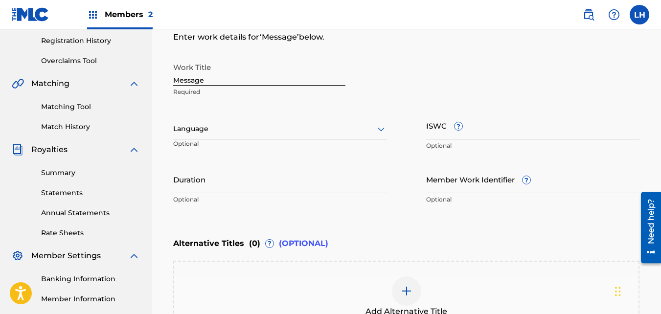
click at [207, 178] on input "Duration" at bounding box center [280, 179] width 214 height 28
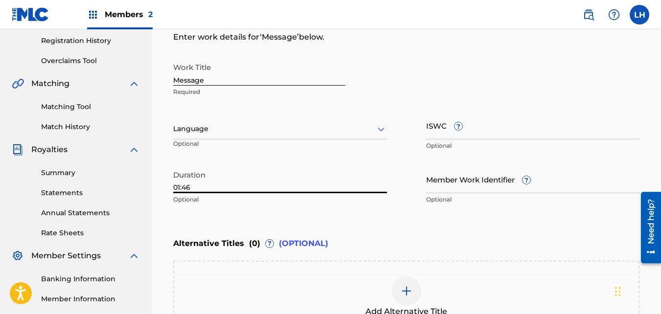
type input "01:46"
click at [436, 129] on input "ISWC ?" at bounding box center [533, 125] width 214 height 28
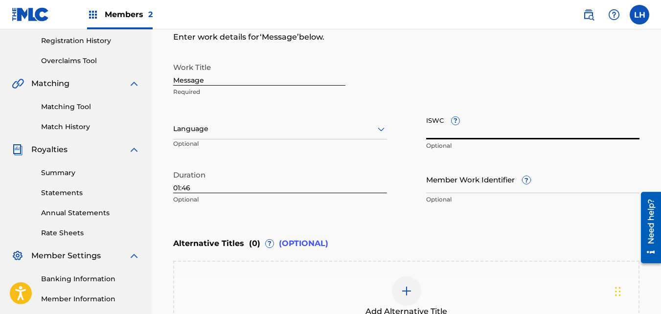
paste input "T3326078682"
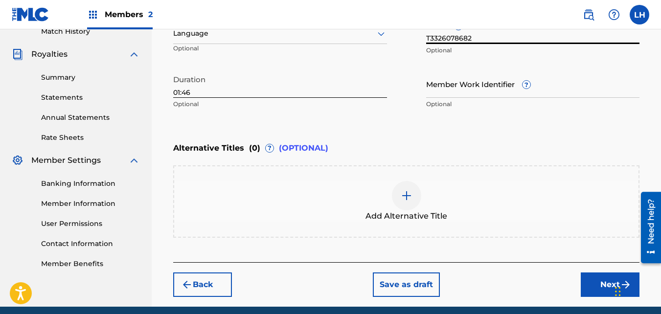
scroll to position [279, 0]
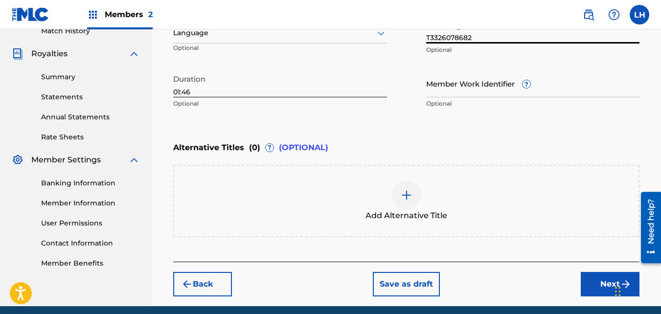
type input "T3326078682"
click at [593, 289] on button "Next" at bounding box center [609, 284] width 59 height 24
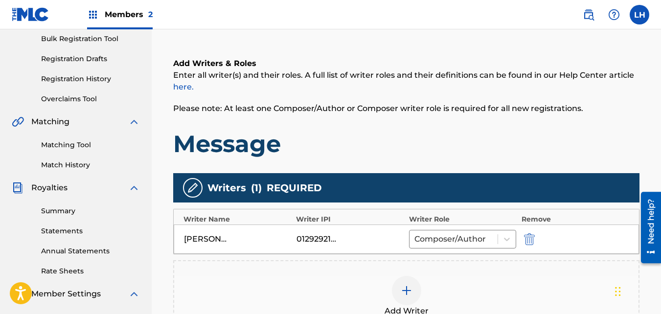
scroll to position [146, 0]
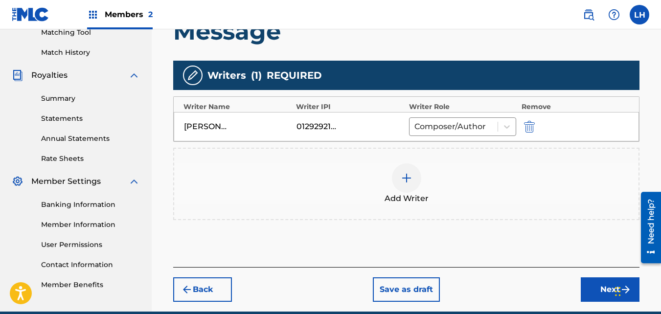
click at [590, 287] on button "Next" at bounding box center [609, 289] width 59 height 24
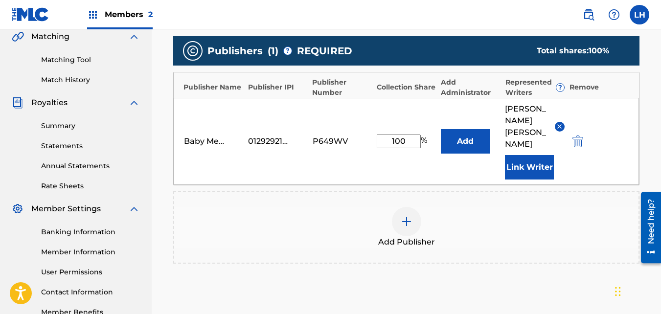
scroll to position [230, 0]
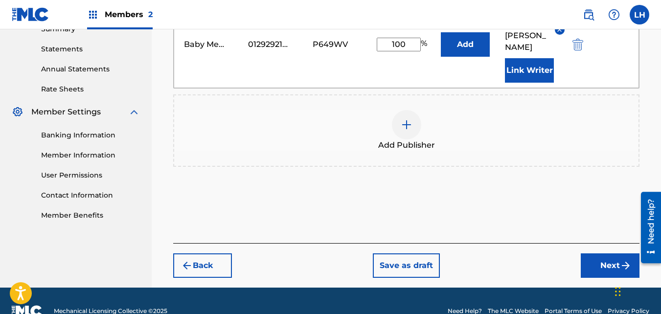
click at [605, 253] on button "Next" at bounding box center [609, 265] width 59 height 24
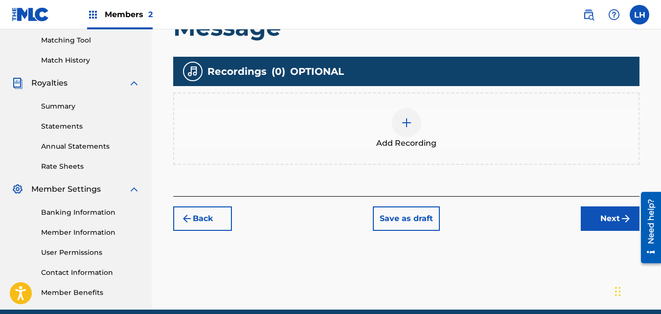
scroll to position [250, 0]
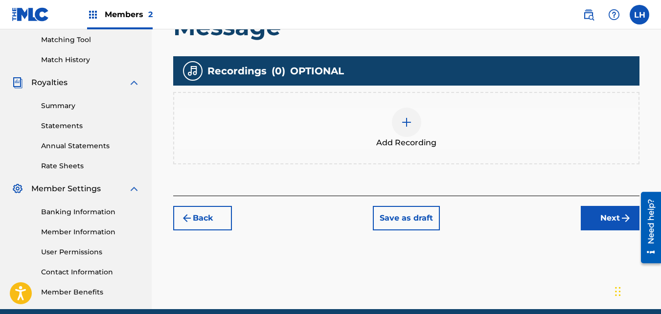
click at [606, 220] on button "Next" at bounding box center [609, 218] width 59 height 24
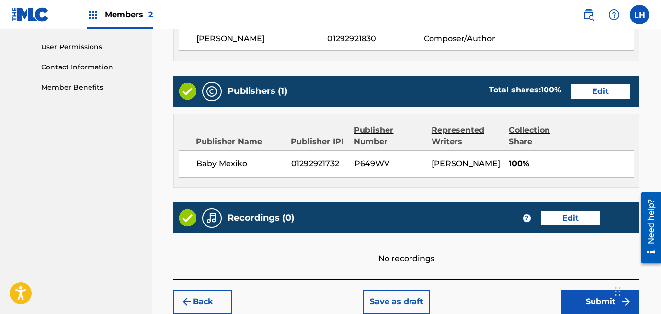
scroll to position [524, 0]
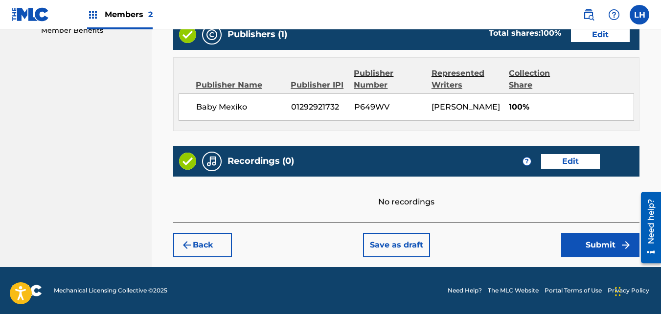
click at [602, 245] on button "Submit" at bounding box center [600, 245] width 78 height 24
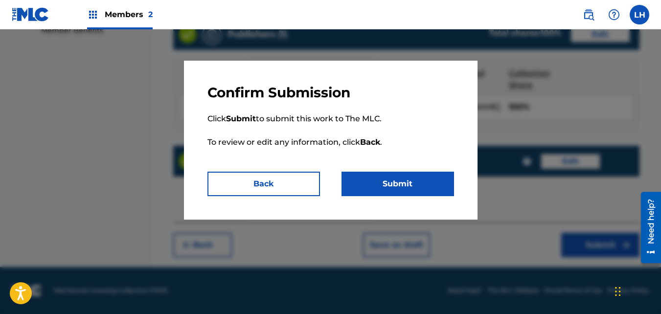
click at [429, 186] on button "Submit" at bounding box center [397, 184] width 112 height 24
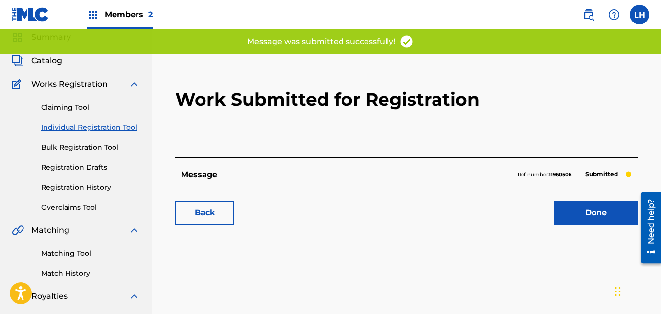
scroll to position [35, 0]
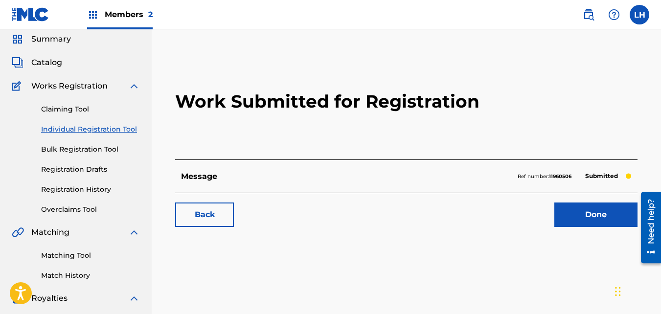
click at [104, 133] on link "Individual Registration Tool" at bounding box center [90, 129] width 99 height 10
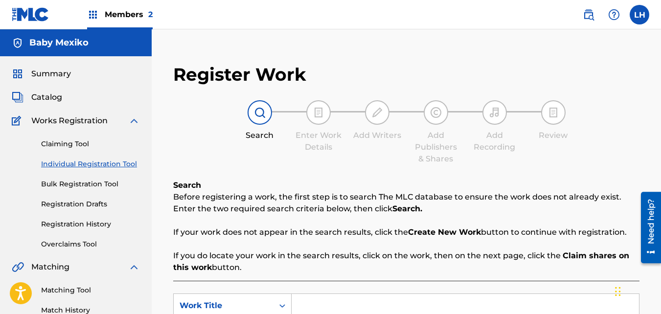
click at [104, 133] on div "Claiming Tool Individual Registration Tool Bulk Registration Tool Registration …" at bounding box center [76, 188] width 128 height 123
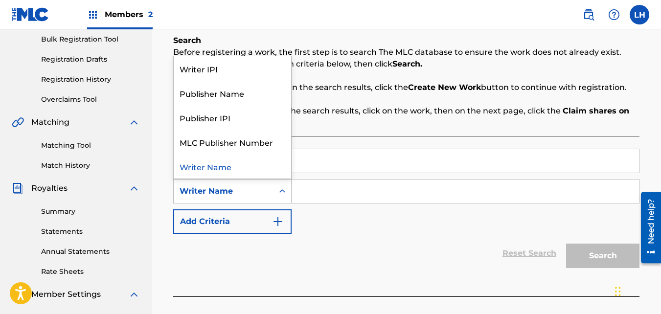
scroll to position [148, 0]
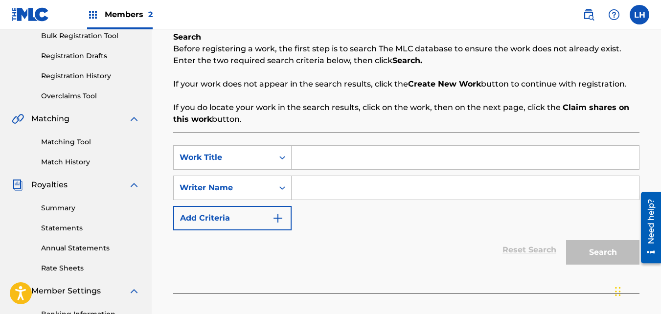
click at [326, 151] on input "Search Form" at bounding box center [464, 157] width 347 height 23
paste input "CRANK FT K5"
type input "CRANK FT K5"
click at [320, 179] on input "Search Form" at bounding box center [464, 187] width 347 height 23
type input "Baby Mexiko"
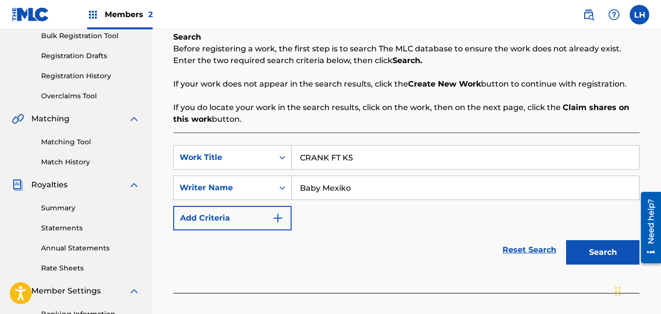
click at [586, 262] on button "Search" at bounding box center [602, 252] width 73 height 24
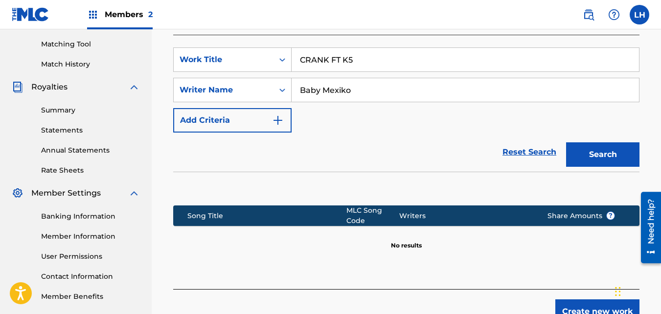
scroll to position [312, 0]
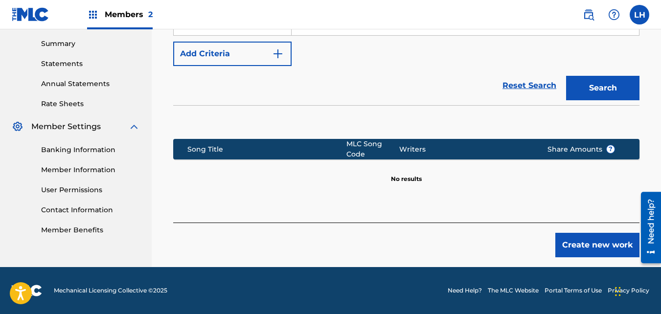
click at [596, 239] on button "Create new work" at bounding box center [597, 245] width 84 height 24
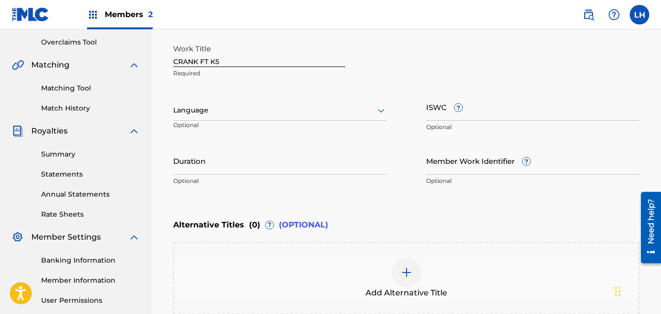
scroll to position [201, 0]
click at [454, 112] on span "?" at bounding box center [458, 108] width 9 height 9
click at [453, 112] on input "ISWC ?" at bounding box center [533, 107] width 214 height 28
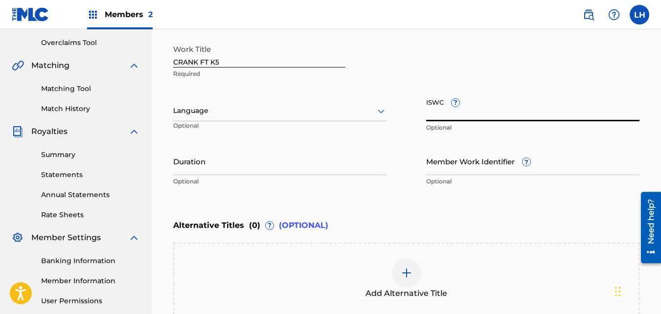
paste input "T3326356310"
type input "T3326356310"
click at [195, 158] on input "Duration" at bounding box center [280, 161] width 214 height 28
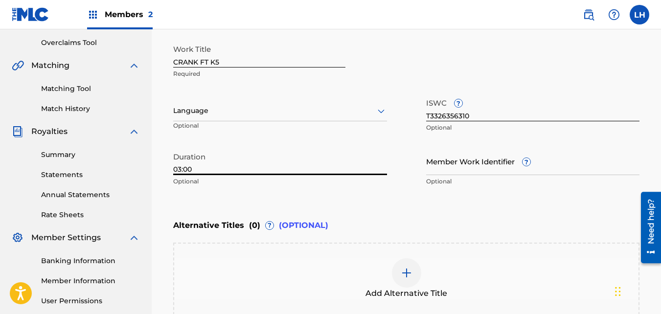
type input "03:00"
click at [278, 110] on div at bounding box center [280, 111] width 214 height 12
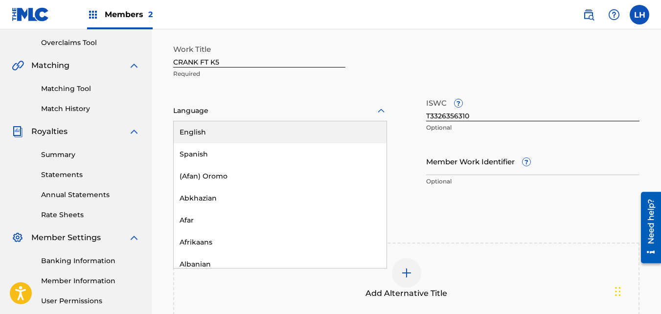
click at [236, 134] on div "English" at bounding box center [280, 132] width 213 height 22
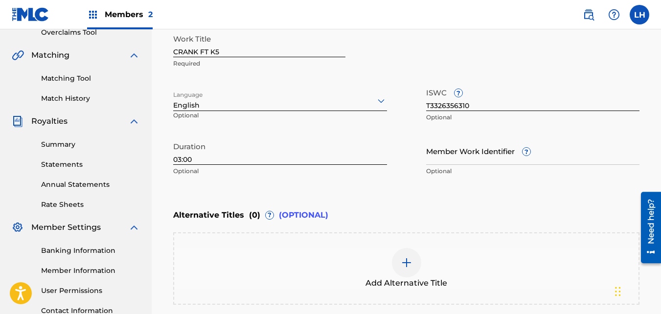
scroll to position [318, 0]
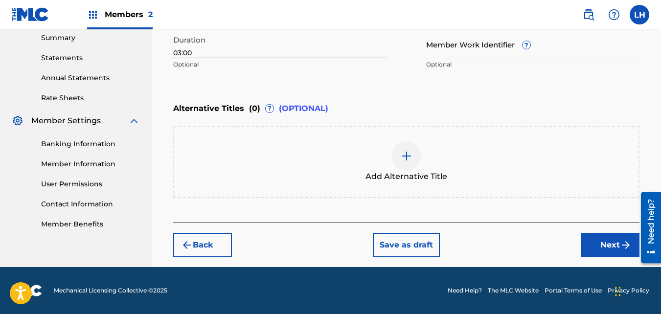
click at [595, 242] on button "Next" at bounding box center [609, 245] width 59 height 24
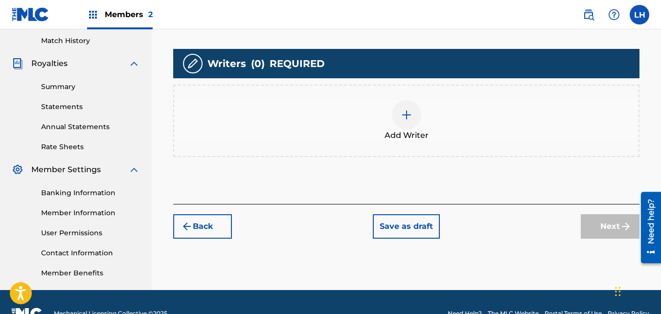
scroll to position [270, 0]
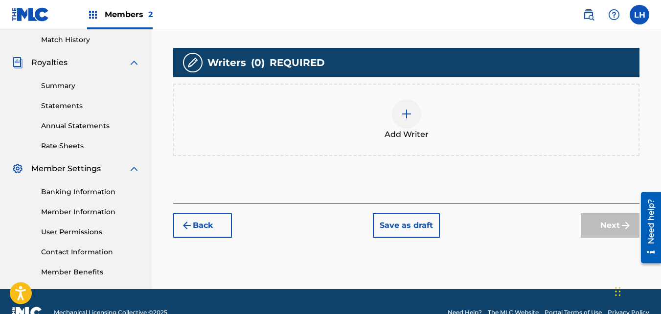
click at [450, 124] on div "Add Writer" at bounding box center [406, 119] width 464 height 41
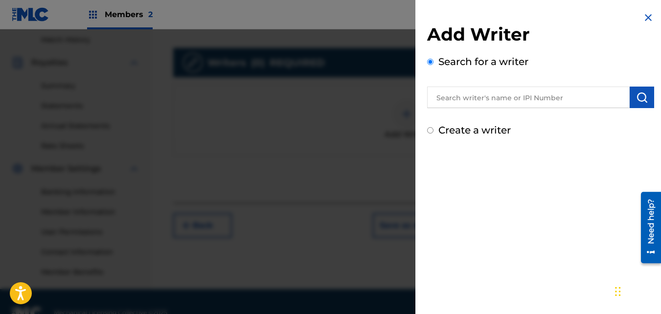
click at [485, 91] on input "text" at bounding box center [528, 98] width 202 height 22
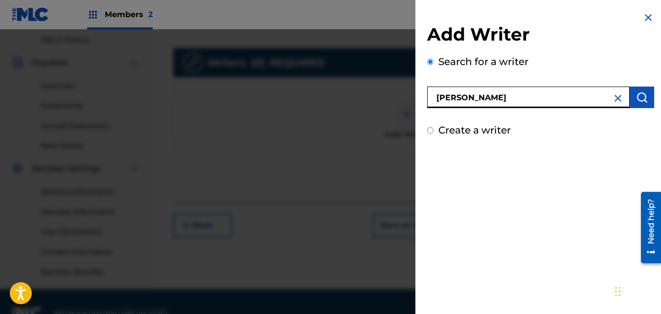
type input "[PERSON_NAME]"
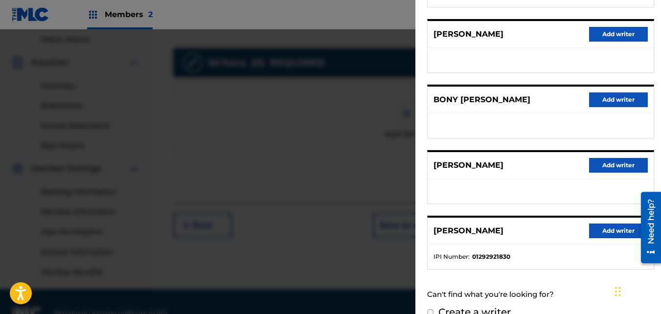
scroll to position [179, 0]
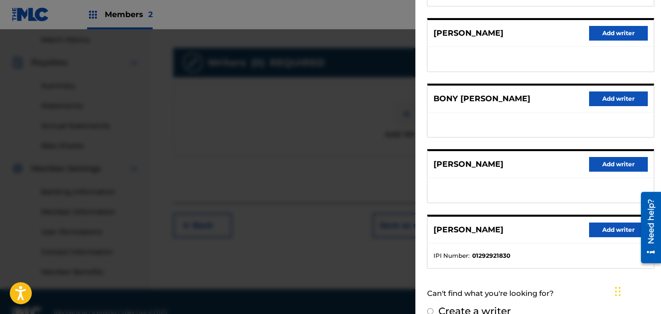
click at [603, 225] on button "Add writer" at bounding box center [618, 230] width 59 height 15
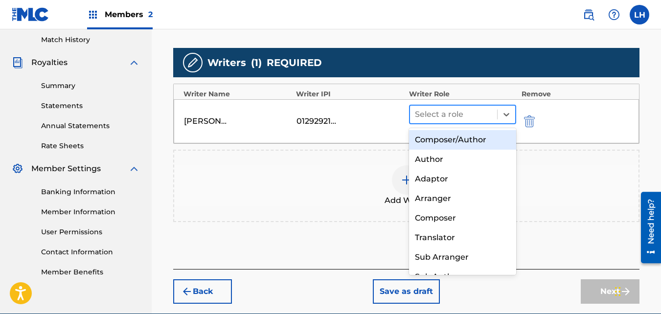
click at [477, 113] on div at bounding box center [454, 115] width 78 height 14
click at [451, 138] on div "Composer/Author" at bounding box center [463, 140] width 108 height 20
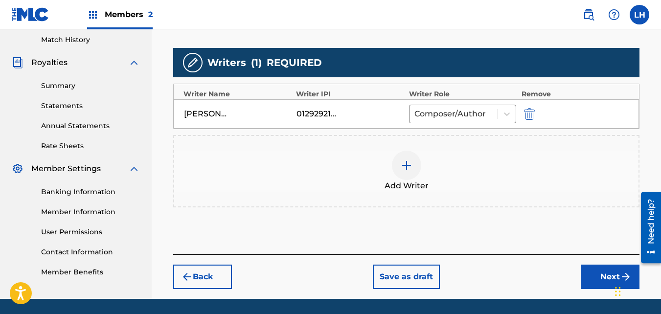
click at [603, 274] on button "Next" at bounding box center [609, 277] width 59 height 24
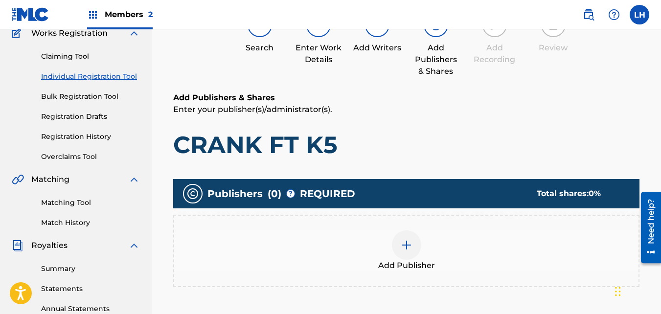
scroll to position [44, 0]
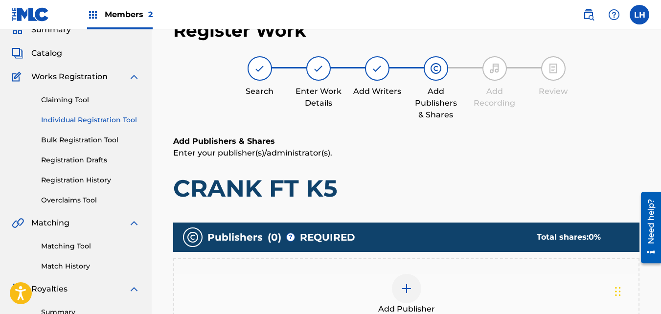
click at [418, 270] on div "Add Publisher" at bounding box center [406, 294] width 466 height 72
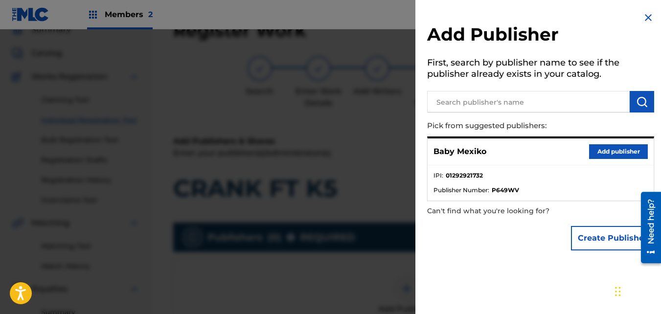
click at [602, 152] on button "Add publisher" at bounding box center [618, 151] width 59 height 15
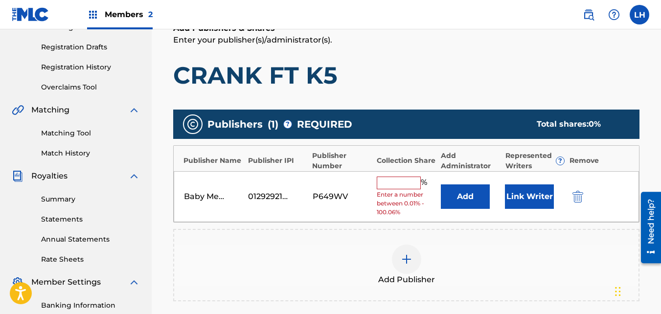
scroll to position [157, 0]
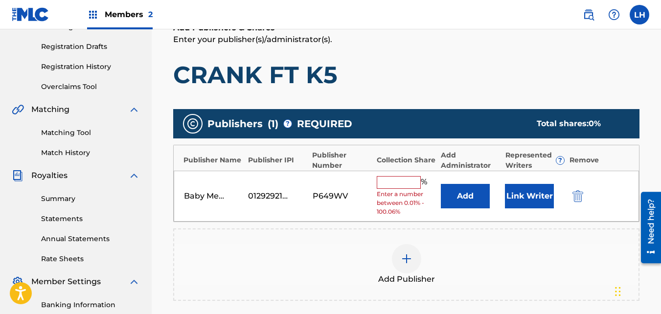
click at [403, 188] on input "text" at bounding box center [399, 182] width 44 height 13
type input "100"
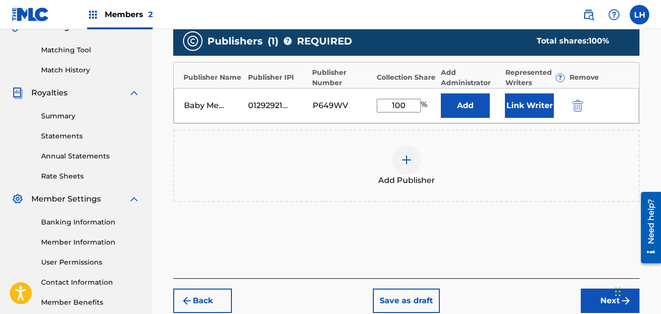
scroll to position [241, 0]
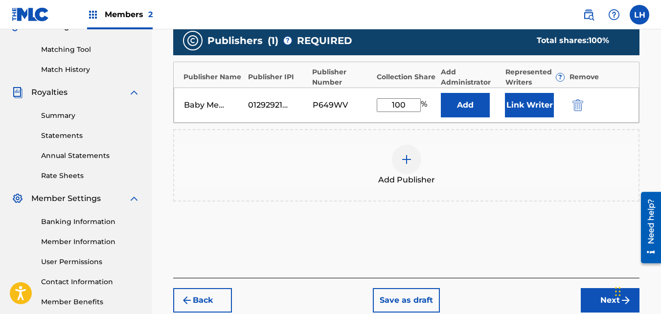
click at [599, 291] on button "Next" at bounding box center [609, 300] width 59 height 24
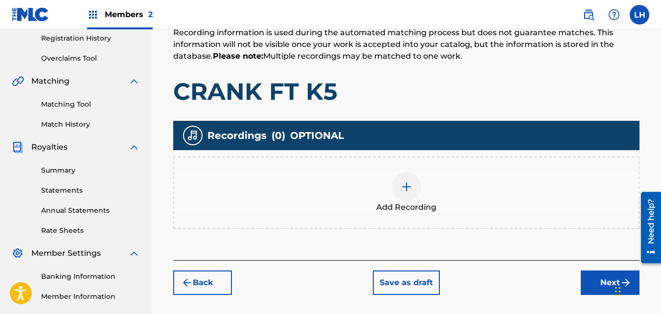
scroll to position [186, 0]
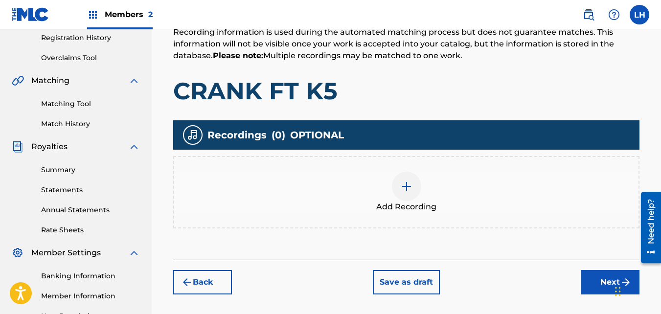
click at [599, 281] on button "Next" at bounding box center [609, 282] width 59 height 24
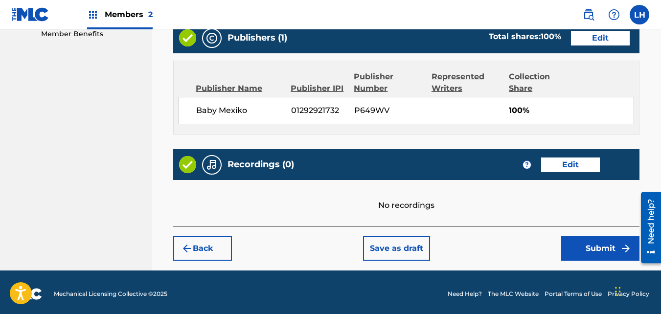
scroll to position [510, 0]
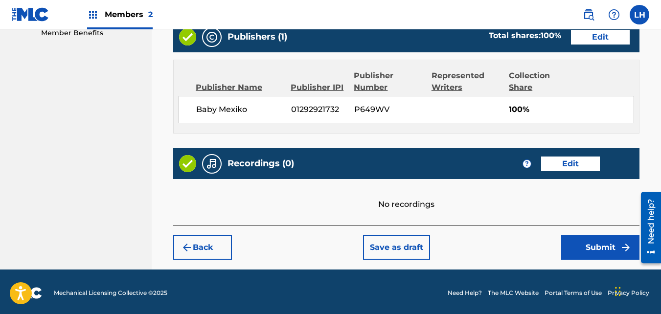
click at [590, 248] on button "Submit" at bounding box center [600, 247] width 78 height 24
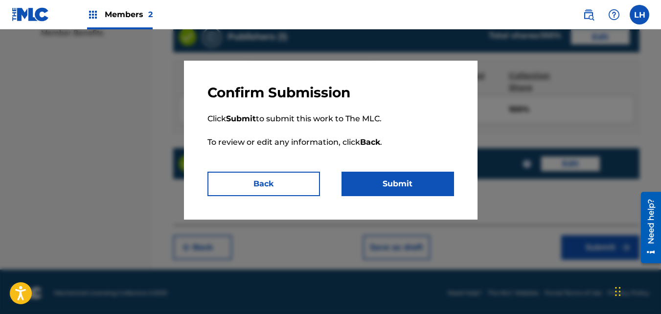
click at [429, 189] on button "Submit" at bounding box center [397, 184] width 112 height 24
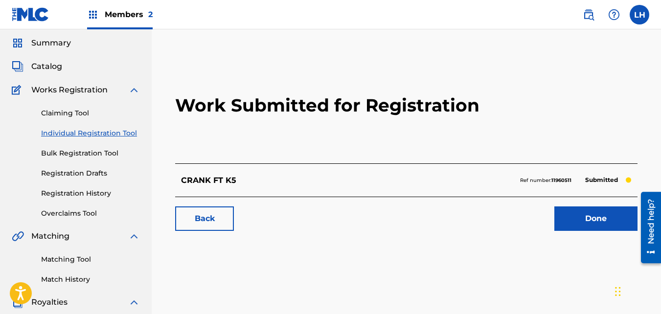
scroll to position [30, 0]
click at [562, 217] on link "Done" at bounding box center [595, 219] width 83 height 24
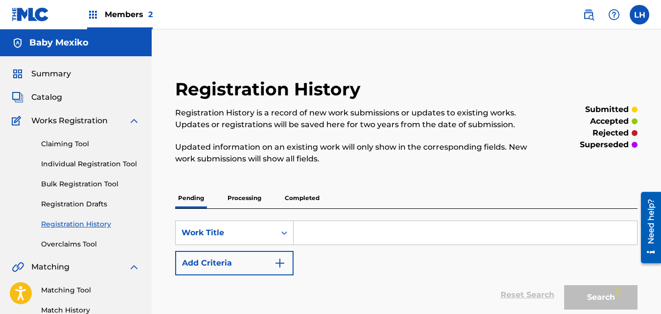
click at [118, 165] on link "Individual Registration Tool" at bounding box center [90, 164] width 99 height 10
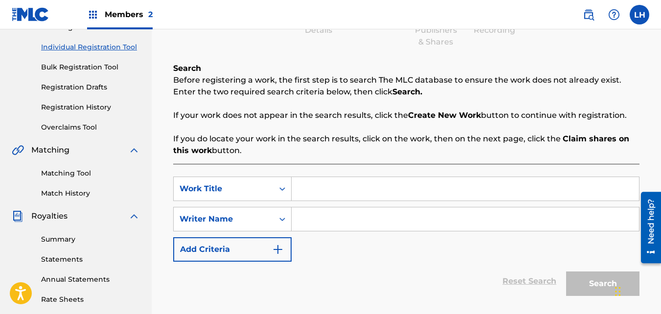
scroll to position [130, 0]
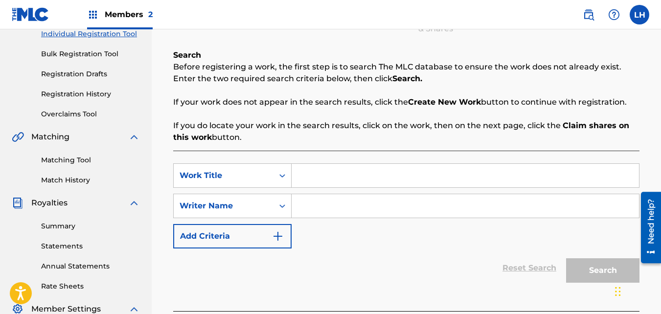
click at [318, 177] on input "Search Form" at bounding box center [464, 175] width 347 height 23
type input "Booted Up"
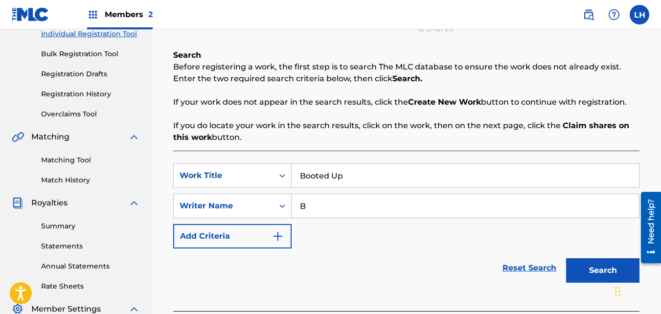
type input "Baby Mexiko"
click at [600, 275] on button "Search" at bounding box center [602, 270] width 73 height 24
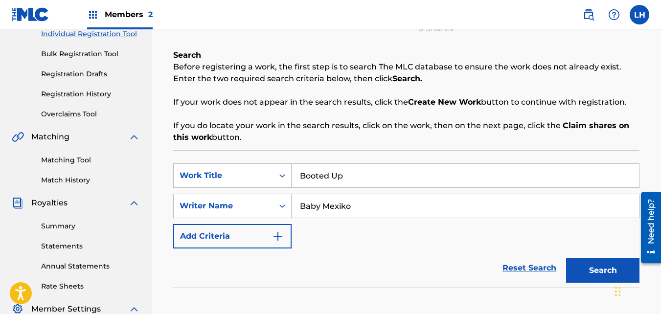
click at [590, 267] on button "Search" at bounding box center [602, 270] width 73 height 24
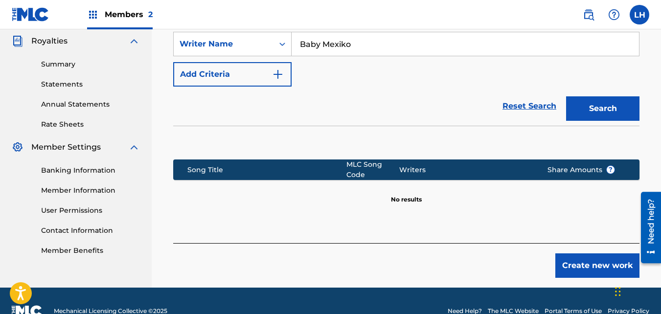
scroll to position [293, 0]
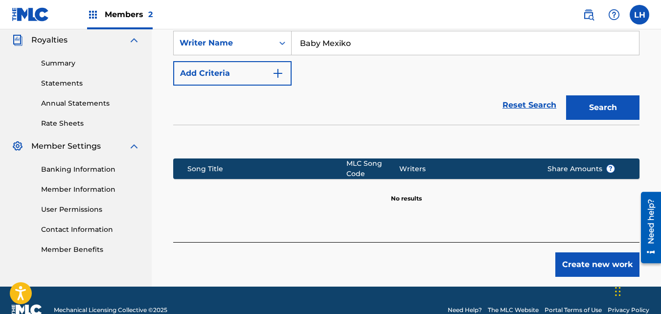
click at [590, 267] on button "Create new work" at bounding box center [597, 264] width 84 height 24
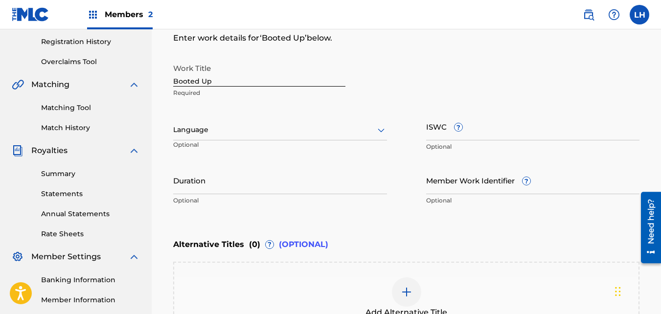
scroll to position [181, 0]
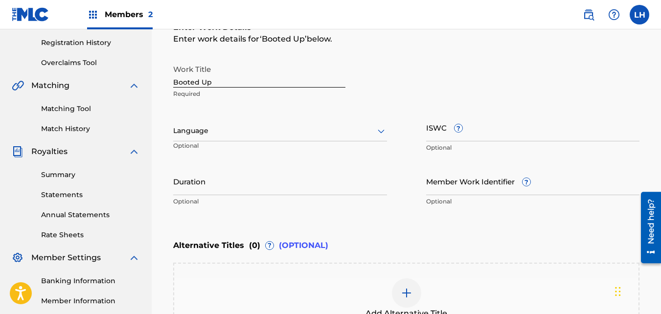
click at [445, 132] on input "ISWC ?" at bounding box center [533, 127] width 214 height 28
paste input "T3326355895"
type input "T3326355895"
drag, startPoint x: 469, startPoint y: 135, endPoint x: 394, endPoint y: 134, distance: 75.3
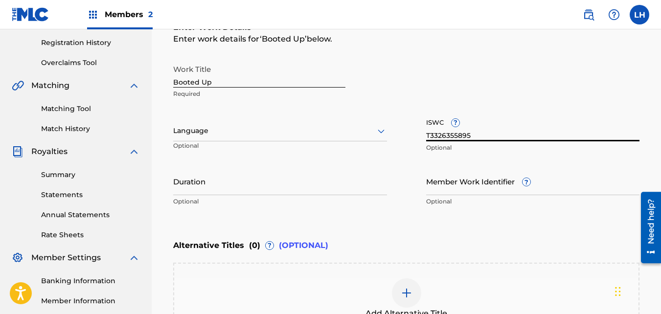
click at [502, 215] on div "Enter Work Details Enter work details for ‘ Booted Up ’ below. Work Title Boote…" at bounding box center [406, 116] width 466 height 237
click at [225, 179] on input "Duration" at bounding box center [280, 181] width 214 height 28
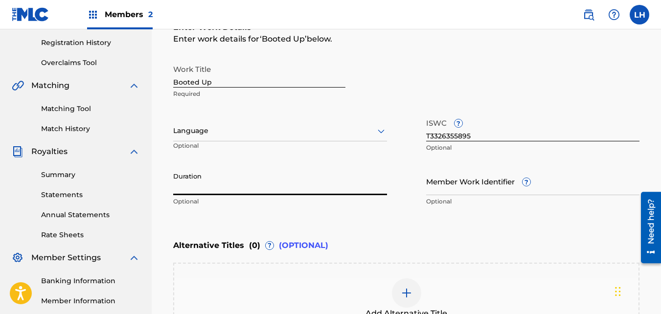
paste input "01:55"
type input "01:55"
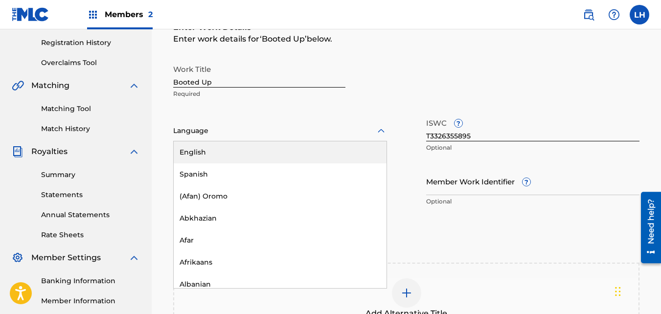
click at [198, 134] on div at bounding box center [280, 131] width 214 height 12
click at [199, 157] on div "English" at bounding box center [280, 152] width 213 height 22
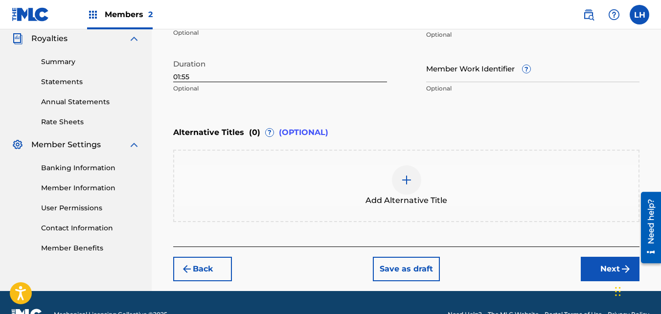
scroll to position [318, 0]
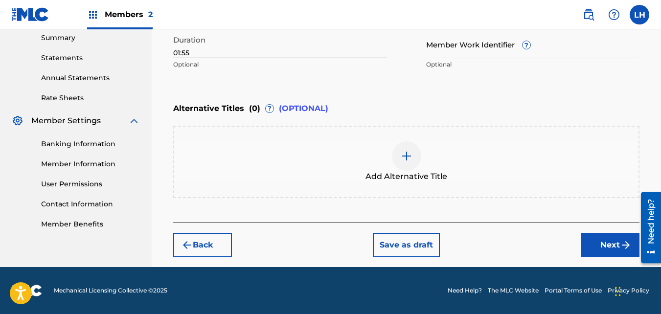
click at [600, 238] on button "Next" at bounding box center [609, 245] width 59 height 24
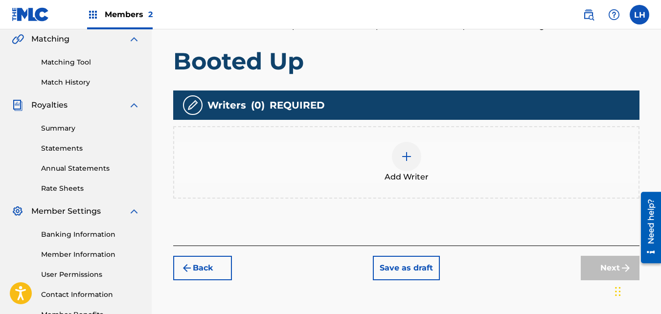
scroll to position [229, 0]
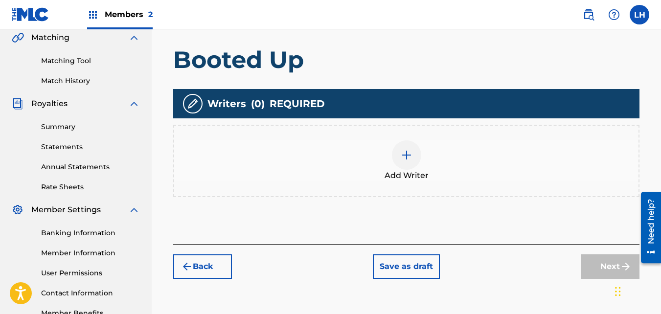
click at [398, 164] on div at bounding box center [406, 154] width 29 height 29
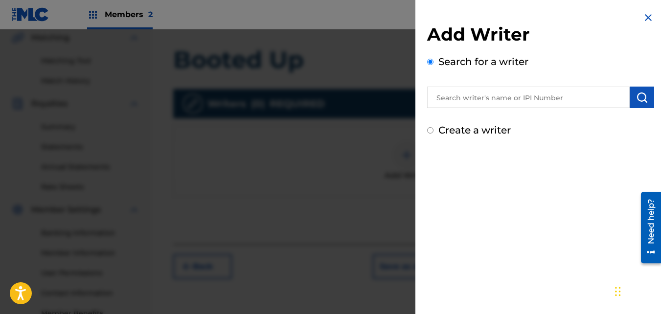
click at [464, 90] on input "text" at bounding box center [528, 98] width 202 height 22
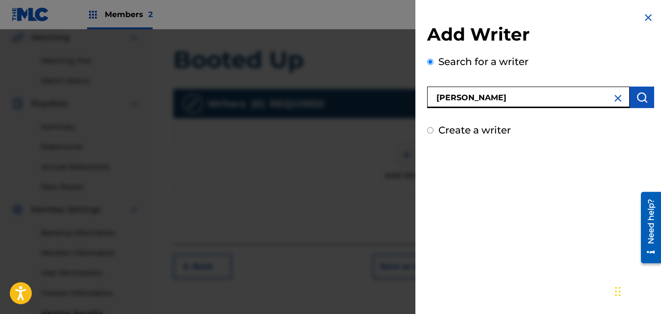
type input "[PERSON_NAME]"
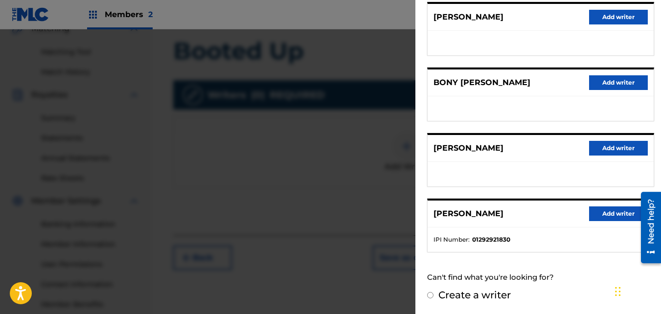
scroll to position [241, 0]
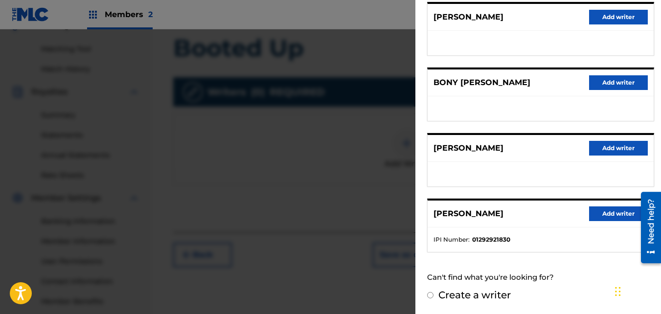
click at [589, 215] on button "Add writer" at bounding box center [618, 213] width 59 height 15
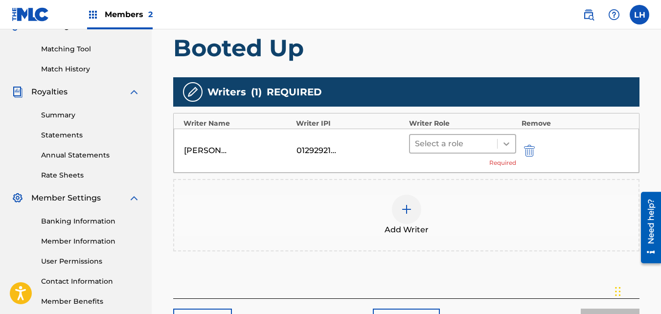
click at [504, 147] on icon at bounding box center [506, 144] width 10 height 10
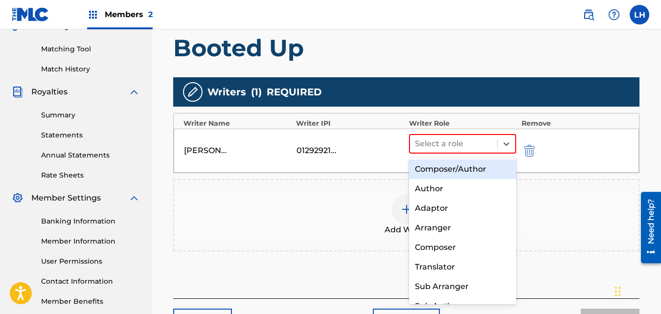
click at [466, 165] on div "Composer/Author" at bounding box center [463, 169] width 108 height 20
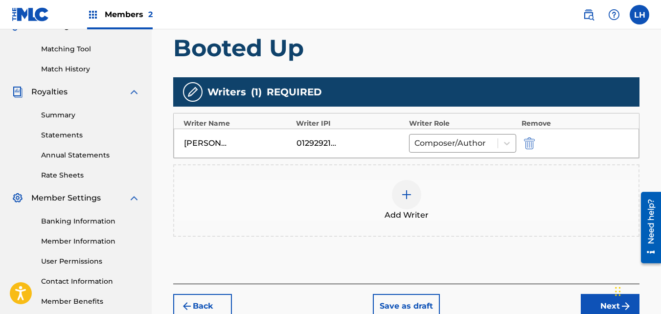
click at [466, 165] on div "Add Writer" at bounding box center [406, 200] width 466 height 72
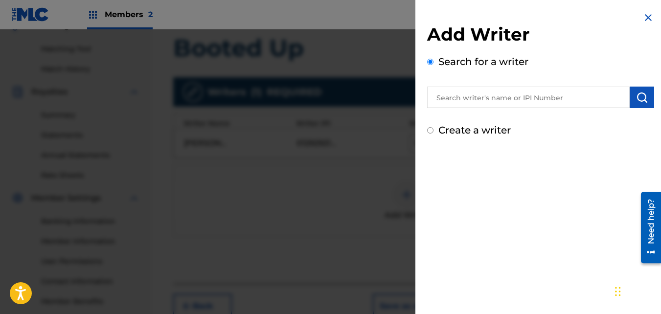
click at [644, 19] on img at bounding box center [648, 18] width 12 height 12
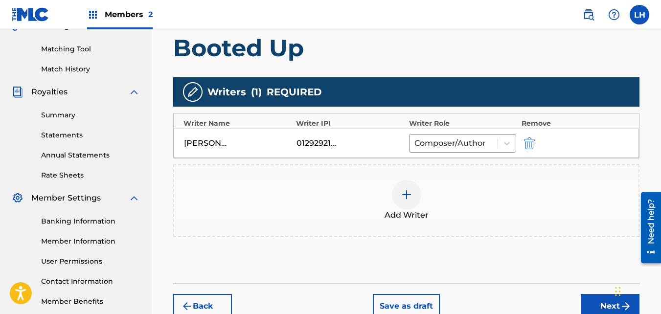
click at [593, 297] on button "Next" at bounding box center [609, 306] width 59 height 24
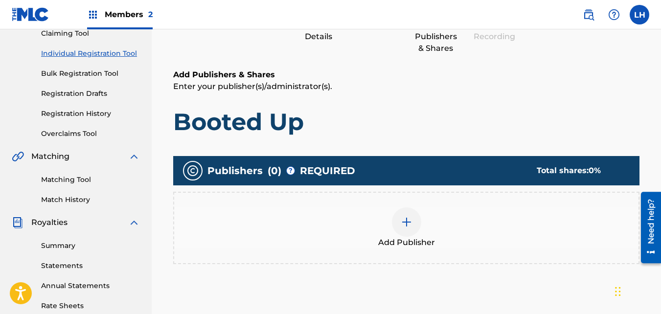
scroll to position [44, 0]
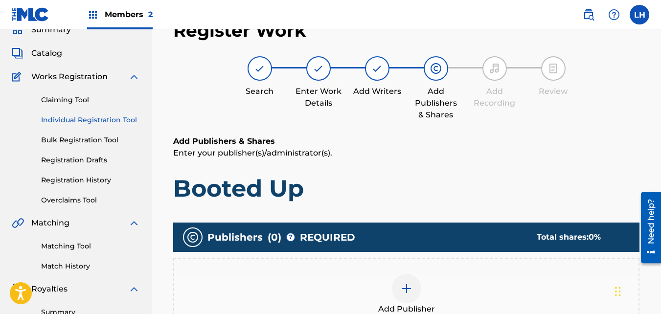
click at [496, 298] on div "Add Publisher" at bounding box center [406, 294] width 464 height 41
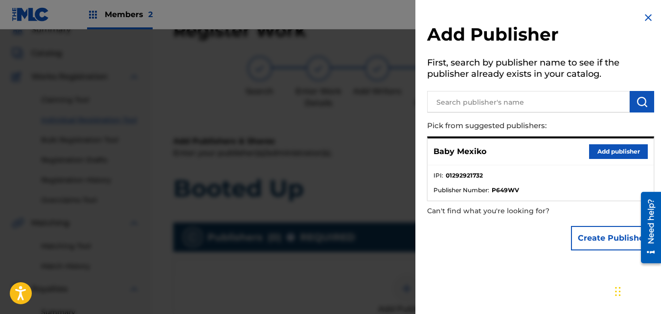
click at [620, 152] on button "Add publisher" at bounding box center [618, 151] width 59 height 15
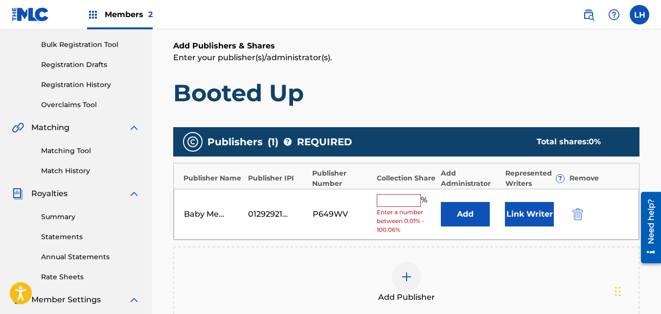
scroll to position [140, 0]
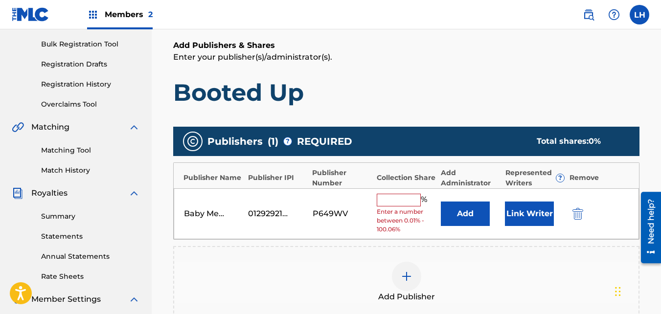
click at [411, 196] on input "text" at bounding box center [399, 200] width 44 height 13
type input "100"
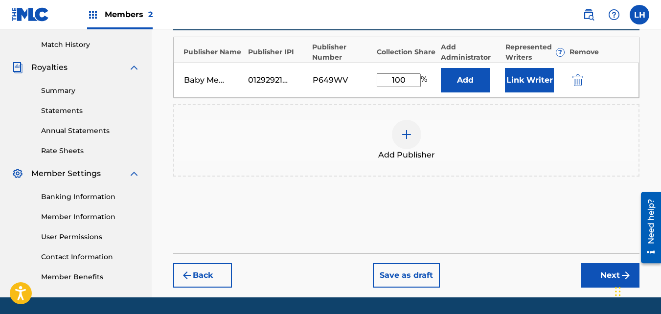
scroll to position [266, 0]
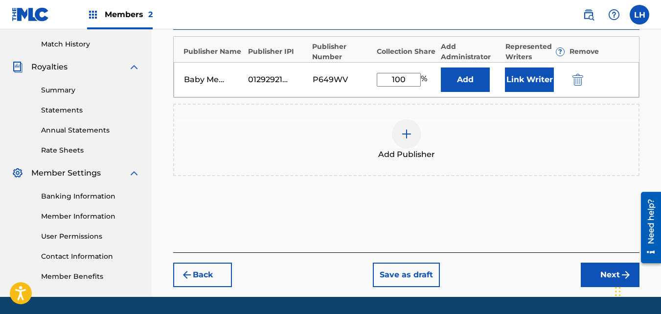
click at [524, 76] on button "Link Writer" at bounding box center [529, 79] width 49 height 24
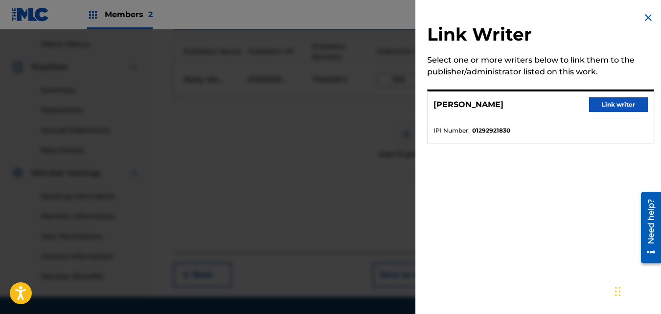
click at [612, 108] on button "Link writer" at bounding box center [618, 104] width 59 height 15
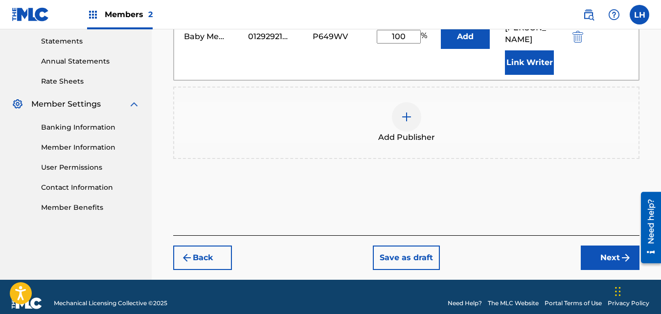
click at [616, 247] on button "Next" at bounding box center [609, 257] width 59 height 24
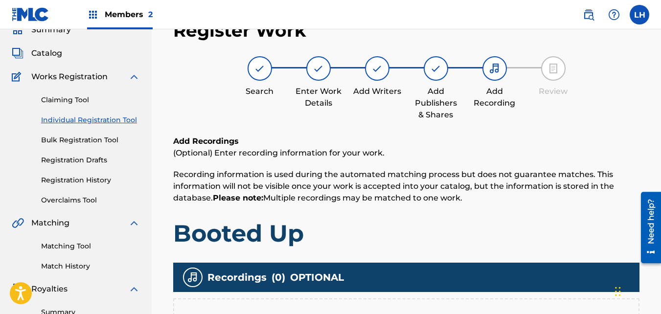
click at [616, 247] on div "Add Recordings (Optional) Enter recording information for your work. Recording …" at bounding box center [406, 268] width 466 height 267
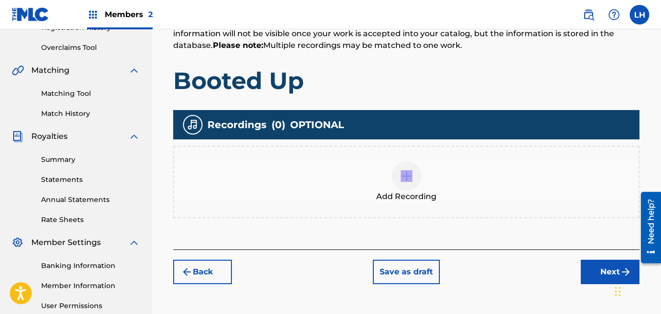
scroll to position [197, 0]
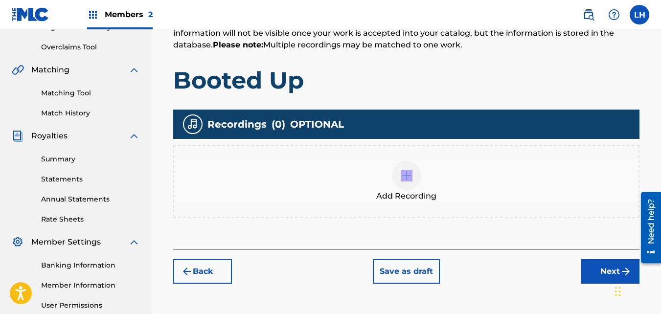
click at [601, 268] on button "Next" at bounding box center [609, 271] width 59 height 24
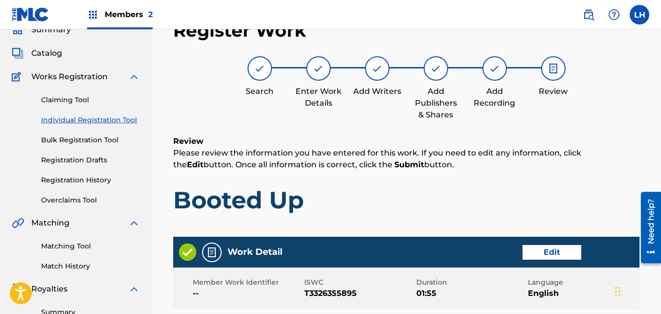
click at [601, 268] on div "Work Detail Edit Member Work Identifier -- ISWC T3326355895 Duration 01:55 Lang…" at bounding box center [406, 299] width 466 height 124
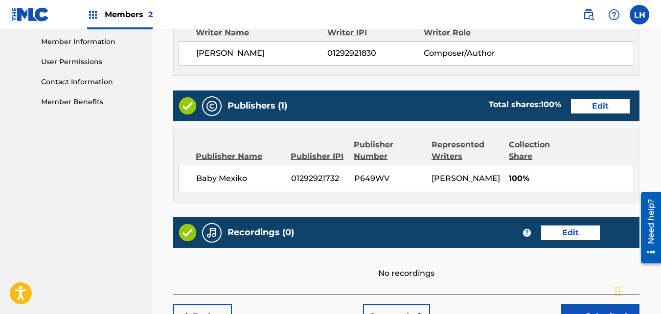
scroll to position [524, 0]
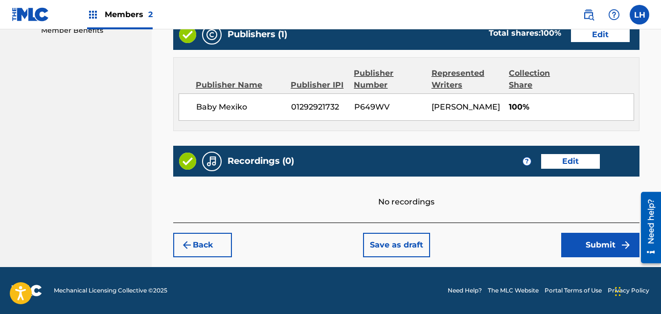
click at [583, 239] on button "Submit" at bounding box center [600, 245] width 78 height 24
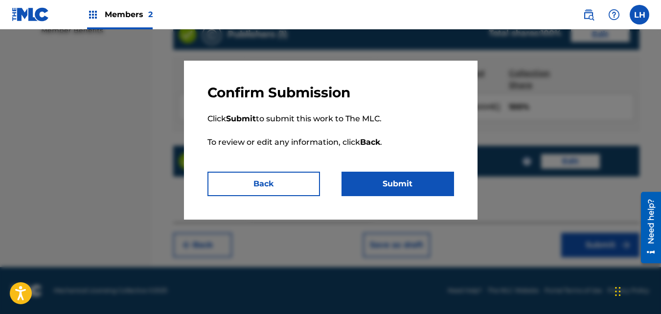
click at [431, 194] on button "Submit" at bounding box center [397, 184] width 112 height 24
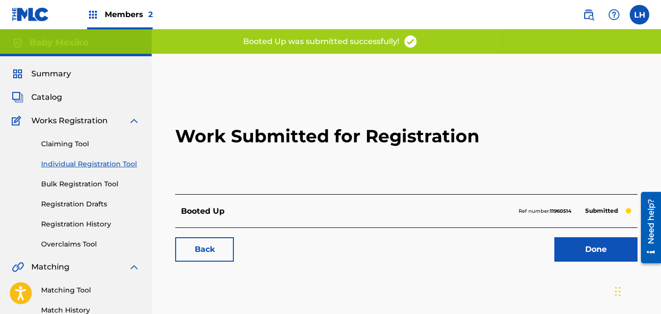
click at [431, 194] on div "Booted Up Ref number: 11960514 Submitted" at bounding box center [406, 210] width 462 height 33
click at [590, 254] on link "Done" at bounding box center [595, 249] width 83 height 24
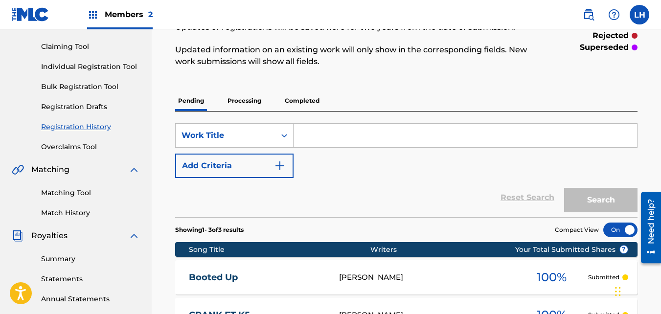
scroll to position [98, 0]
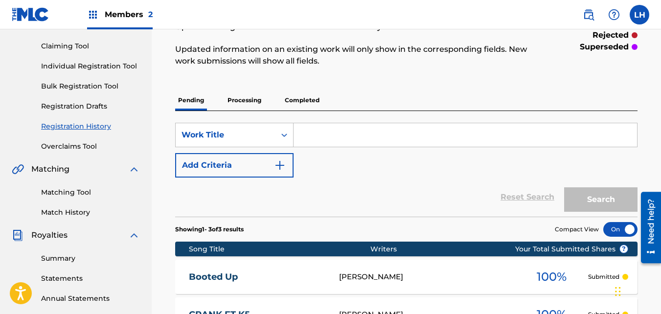
click at [97, 69] on link "Individual Registration Tool" at bounding box center [90, 66] width 99 height 10
